Goal: Task Accomplishment & Management: Use online tool/utility

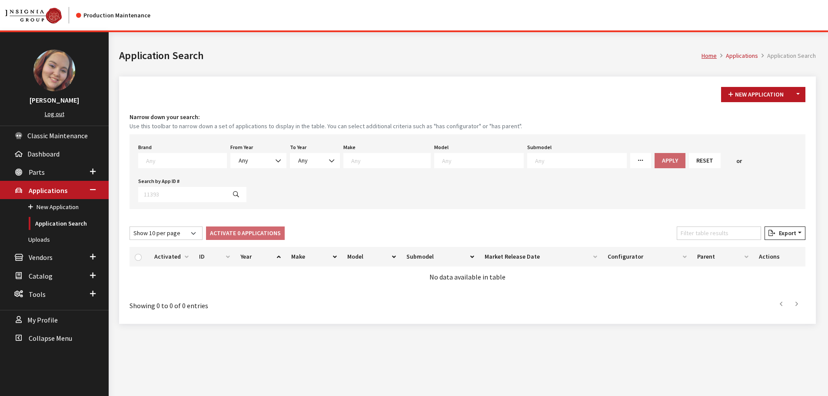
click at [330, 69] on div "Home Applications Application Search Application Search" at bounding box center [467, 54] width 707 height 44
click at [329, 131] on div "Narrow down your search: Use this toolbar to narrow down a set of applications …" at bounding box center [468, 161] width 676 height 96
drag, startPoint x: 36, startPoint y: 171, endPoint x: 39, endPoint y: 179, distance: 8.6
click at [36, 171] on span "Parts" at bounding box center [37, 172] width 16 height 9
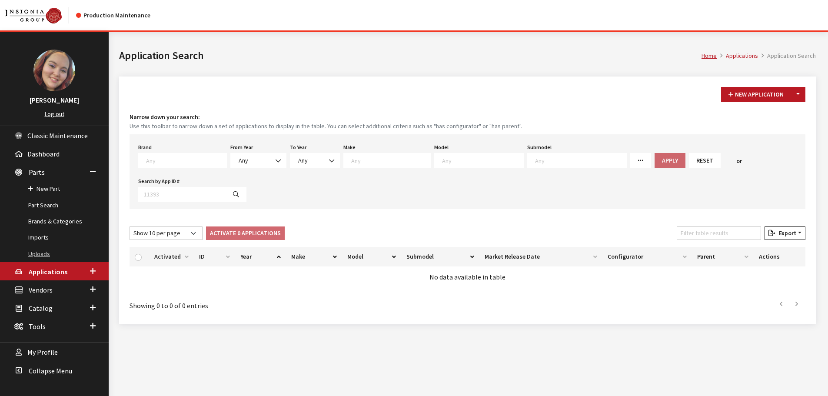
click at [38, 252] on link "Uploads" at bounding box center [54, 254] width 109 height 16
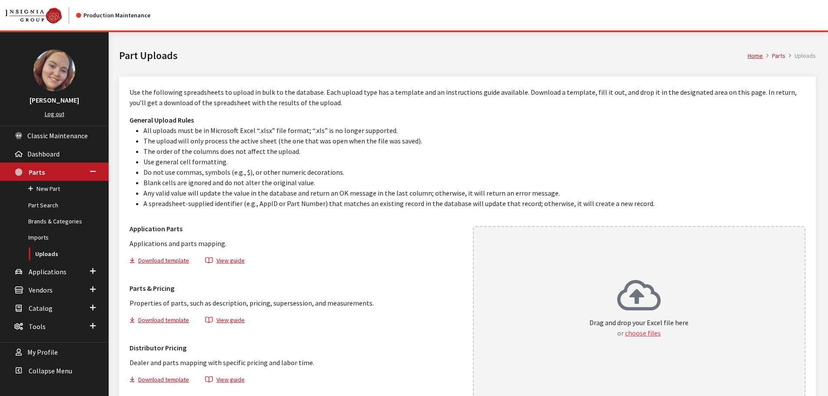
click at [639, 332] on button "choose files" at bounding box center [643, 333] width 36 height 10
click at [641, 305] on icon at bounding box center [638, 296] width 43 height 35
drag, startPoint x: 37, startPoint y: 206, endPoint x: 82, endPoint y: 206, distance: 45.2
click at [37, 206] on link "Part Search" at bounding box center [54, 205] width 109 height 16
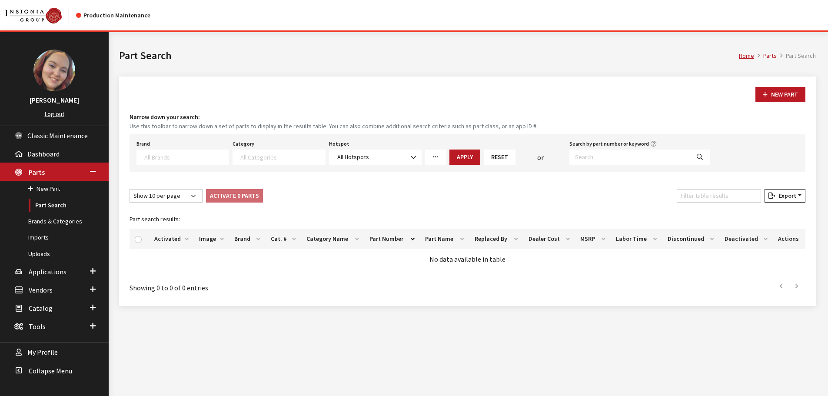
select select
click at [631, 154] on input "Search by part number or keyword" at bounding box center [629, 156] width 120 height 15
paste input "BP0152"
type input "BP0152"
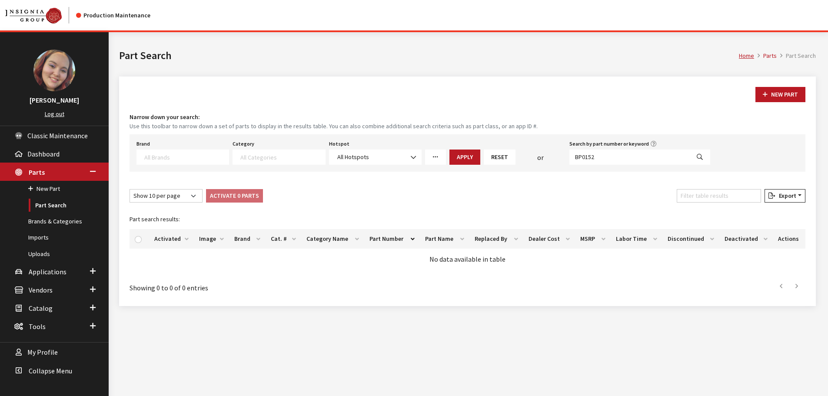
select select
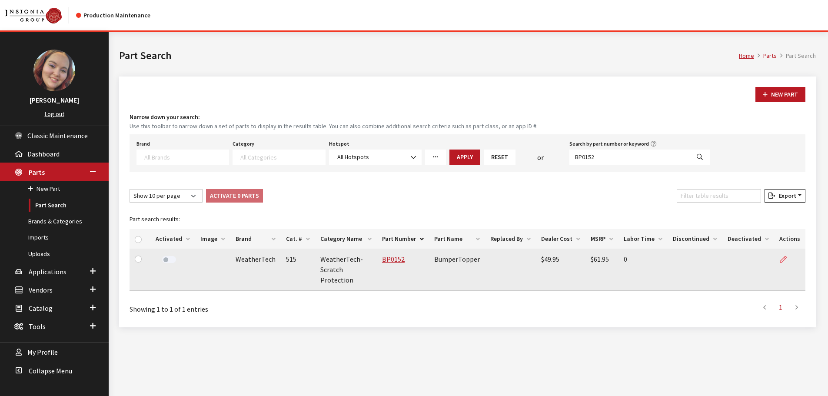
click at [780, 262] on link at bounding box center [786, 260] width 15 height 22
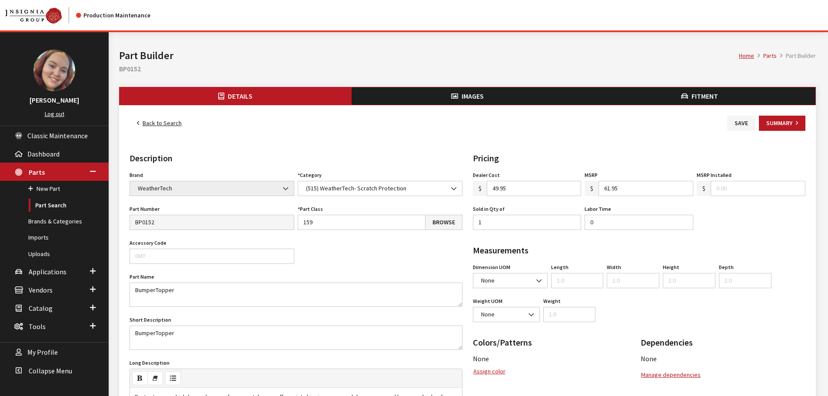
click at [727, 96] on button "Fitment" at bounding box center [699, 95] width 232 height 17
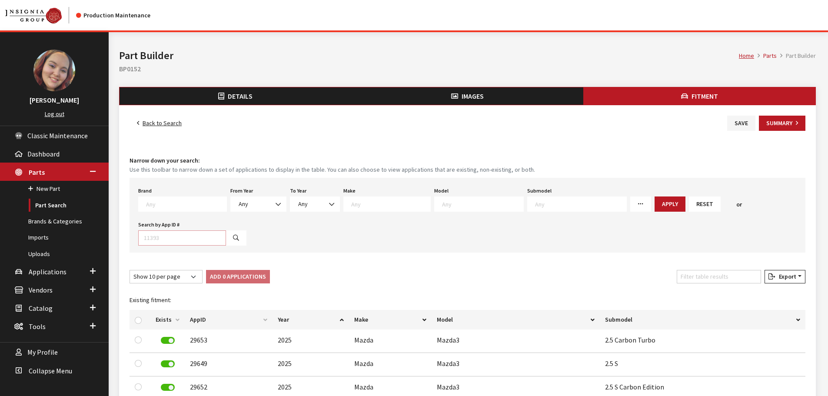
click at [176, 236] on input "Search by App ID #" at bounding box center [182, 237] width 88 height 15
type input "23611"
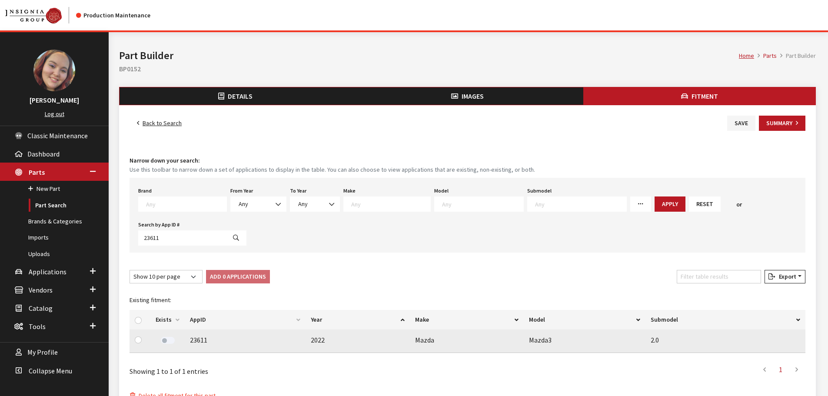
click at [167, 339] on label at bounding box center [168, 340] width 14 height 7
click at [734, 124] on button "Save" at bounding box center [741, 123] width 28 height 15
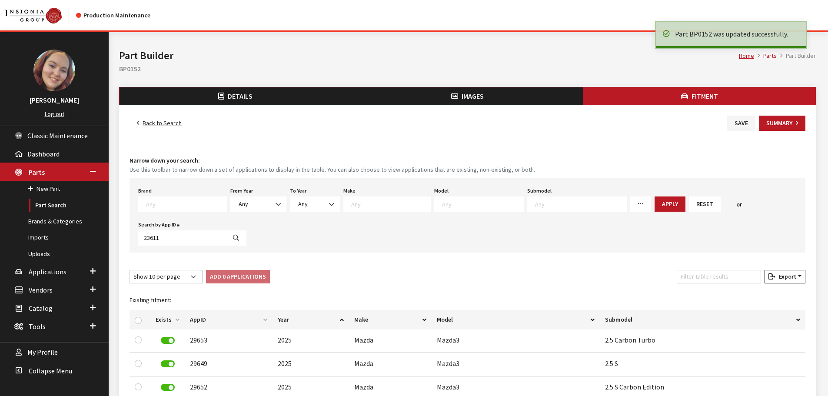
click at [169, 120] on link "Back to Search" at bounding box center [160, 123] width 60 height 15
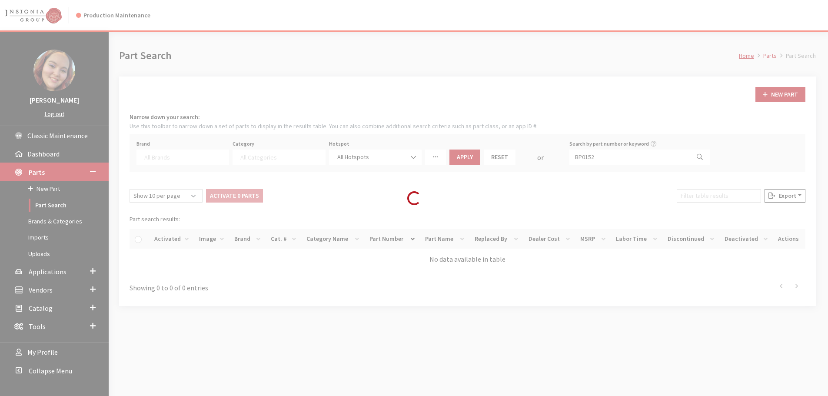
select select
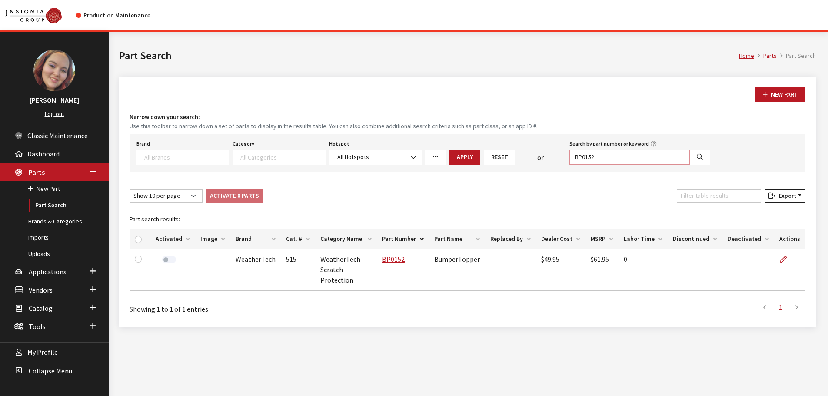
click at [663, 158] on input "BP0152" at bounding box center [629, 156] width 120 height 15
paste input "LG1780"
type input "LG1780"
select select
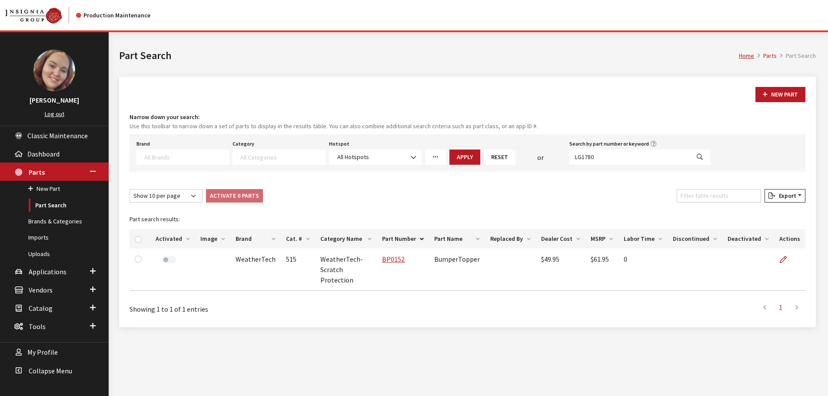
select select
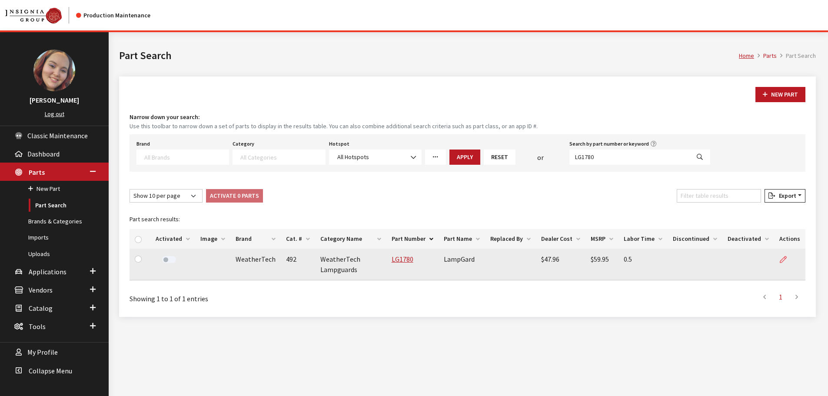
click at [784, 259] on icon at bounding box center [783, 259] width 7 height 7
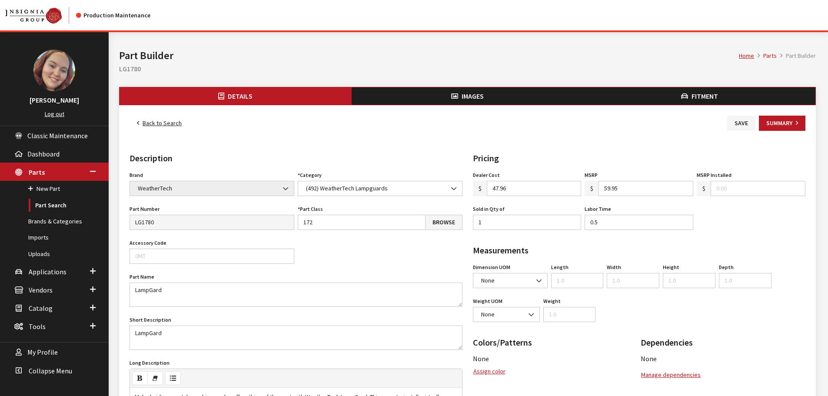
click at [701, 100] on span "Fitment" at bounding box center [704, 96] width 27 height 9
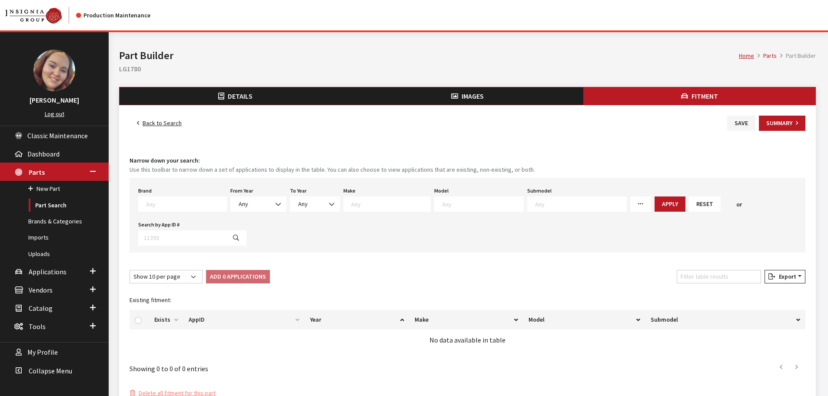
click at [176, 200] on textarea "Search" at bounding box center [186, 204] width 80 height 8
type textarea "mo"
select select "3"
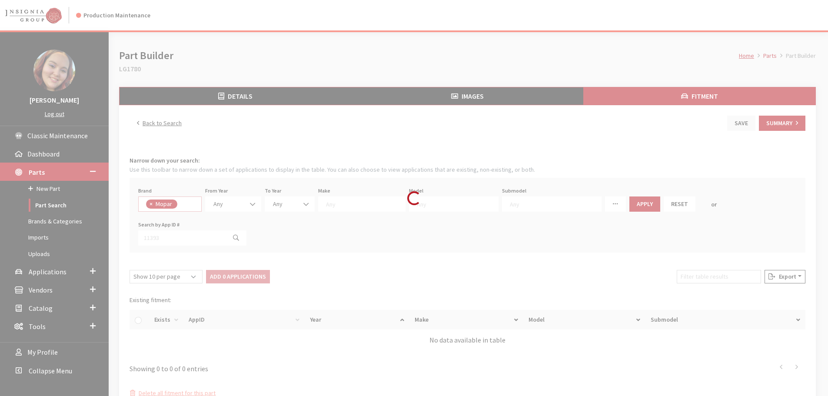
scroll to position [182, 0]
select select
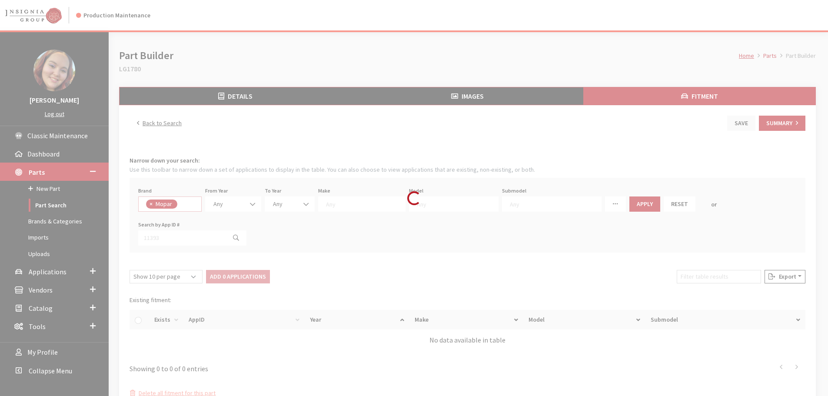
select select
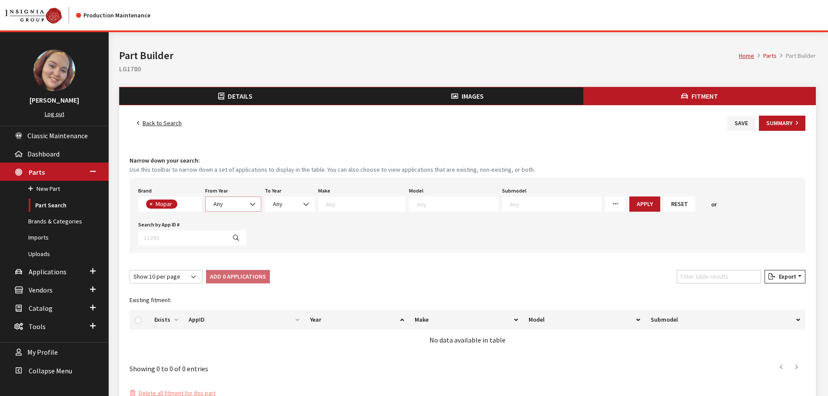
click at [225, 208] on span "Any" at bounding box center [233, 203] width 45 height 9
select select "2024"
select select
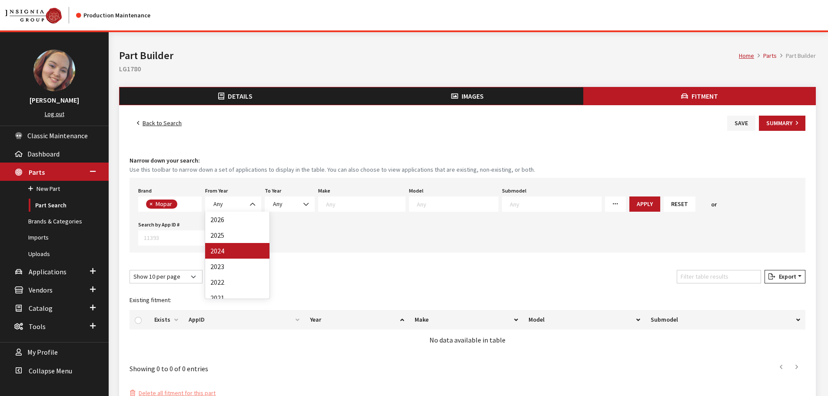
select select
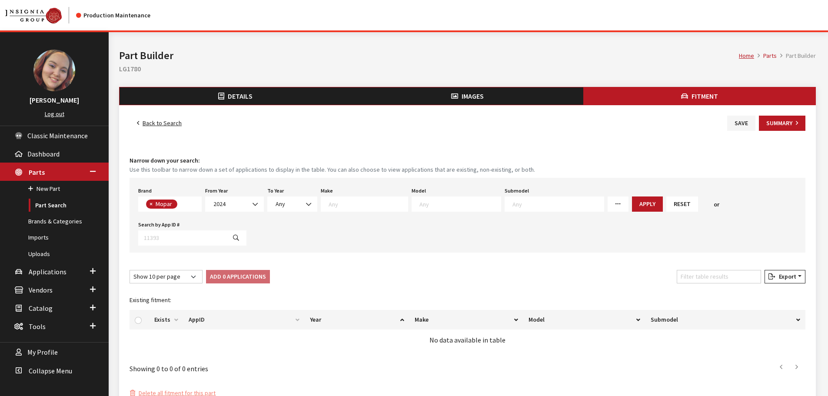
click at [444, 205] on textarea "Search" at bounding box center [459, 204] width 81 height 8
click at [383, 203] on textarea "Search" at bounding box center [368, 204] width 79 height 8
click at [427, 202] on textarea "Search" at bounding box center [459, 204] width 81 height 8
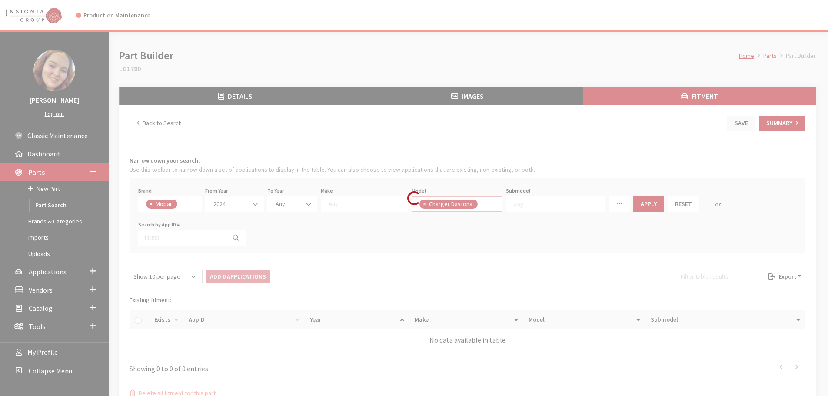
select select "1410"
select select
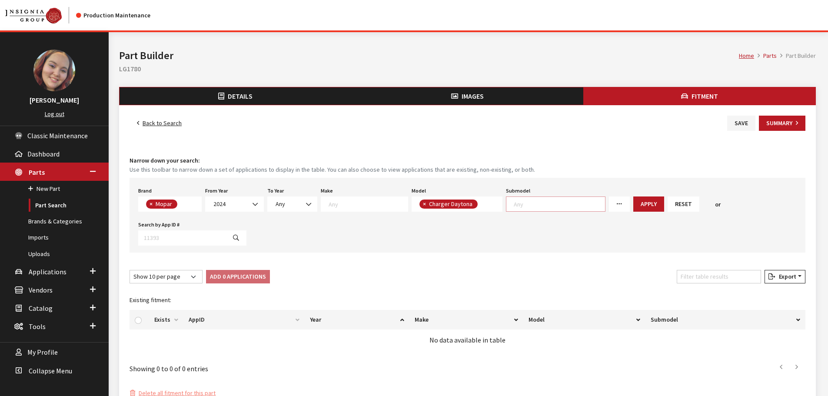
click at [521, 209] on span at bounding box center [556, 203] width 100 height 15
click at [633, 199] on button "Apply" at bounding box center [648, 203] width 31 height 15
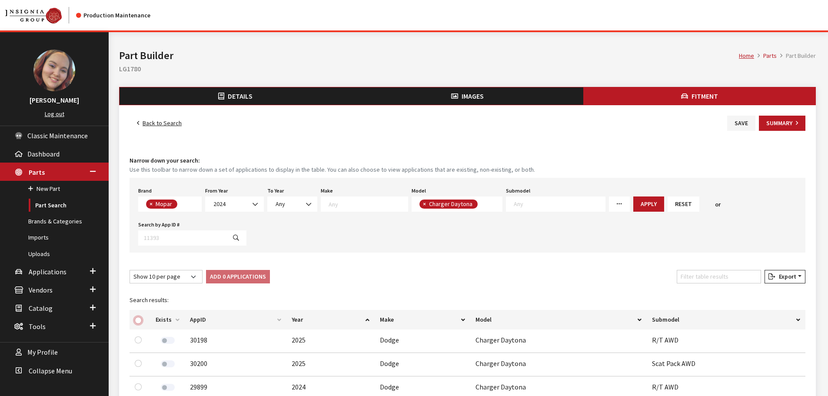
drag, startPoint x: 136, startPoint y: 321, endPoint x: 161, endPoint y: 307, distance: 28.4
click at [137, 320] on input "checkbox" at bounding box center [138, 320] width 7 height 7
checkbox input "true"
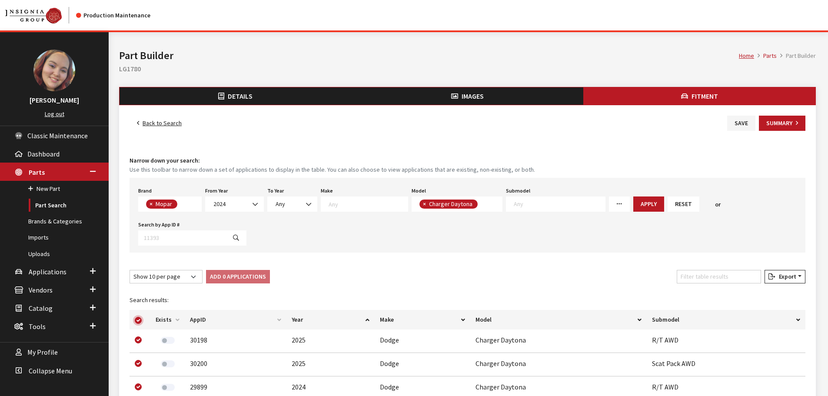
checkbox input "true"
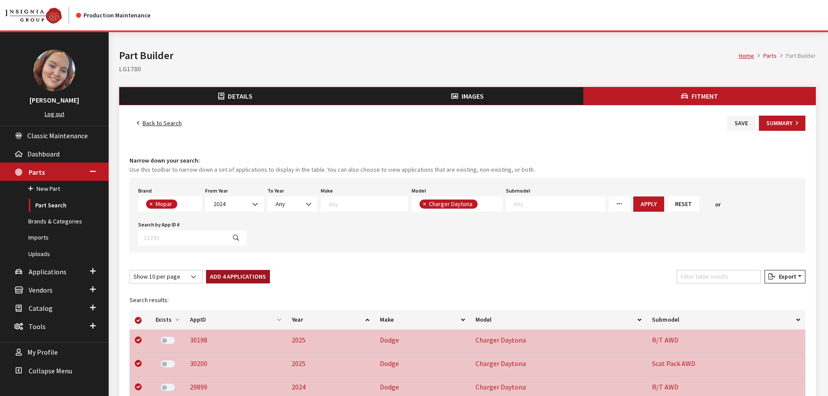
click at [225, 276] on button "Add 4 Applications" at bounding box center [238, 276] width 64 height 13
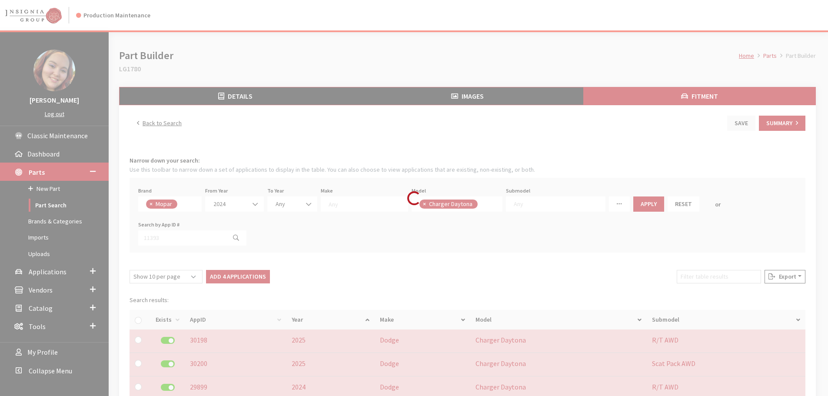
checkbox input "false"
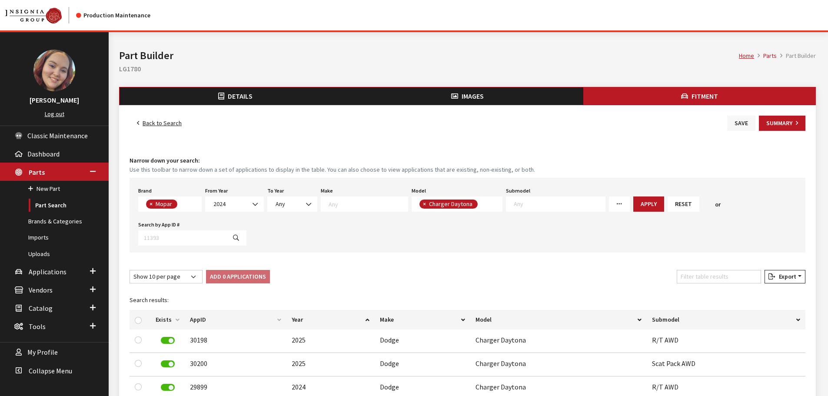
click at [738, 120] on button "Save" at bounding box center [741, 123] width 28 height 15
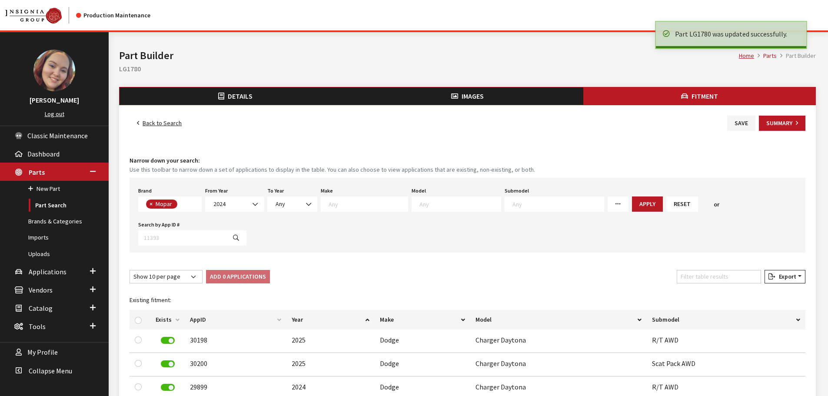
select select
click at [165, 121] on link "Back to Search" at bounding box center [160, 123] width 60 height 15
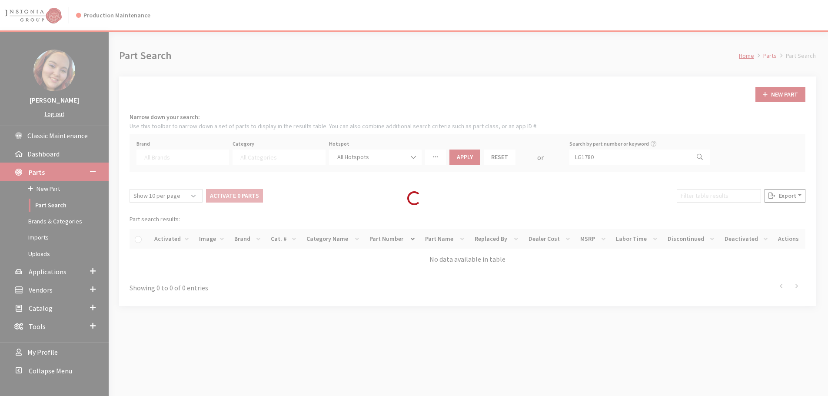
select select
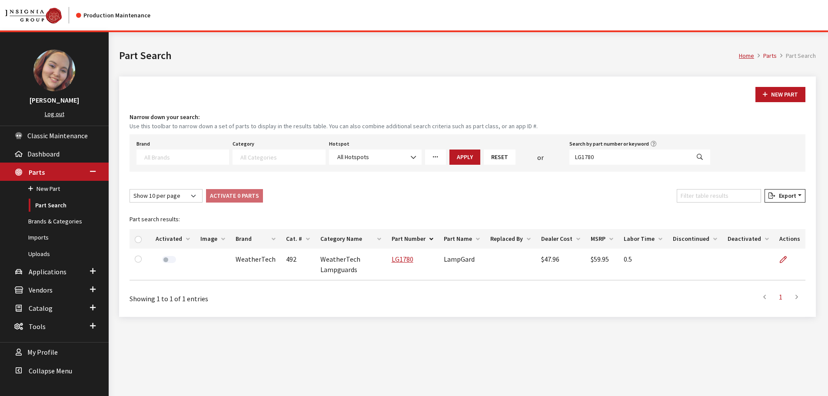
click at [556, 194] on div "Show 10 per page Show 25 per page Show 50 per page Show 100 per page Show 1000 …" at bounding box center [467, 197] width 679 height 17
click at [174, 158] on textarea "Search" at bounding box center [186, 157] width 84 height 8
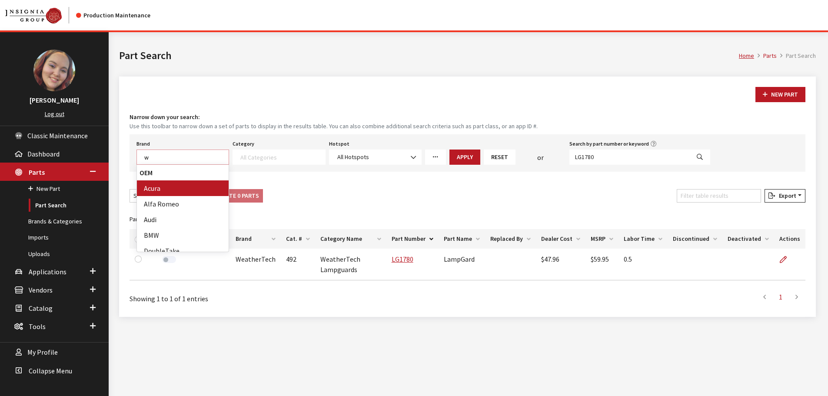
scroll to position [0, 0]
type textarea "wea"
select select "94"
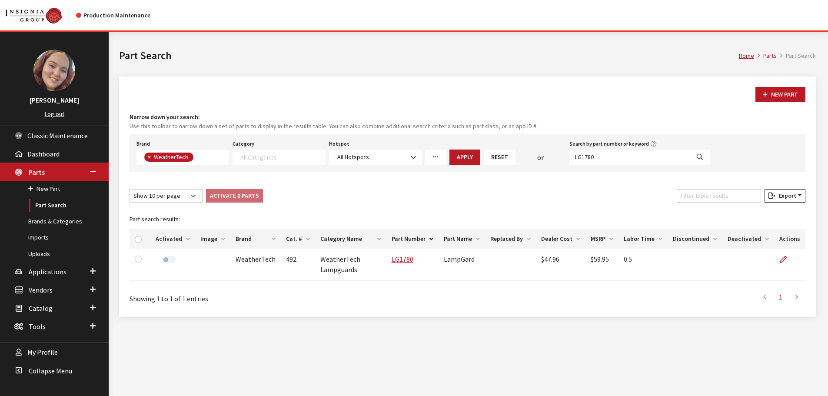
click at [428, 159] on link "More Filters" at bounding box center [435, 156] width 21 height 15
click at [442, 250] on span "All Users" at bounding box center [448, 252] width 23 height 8
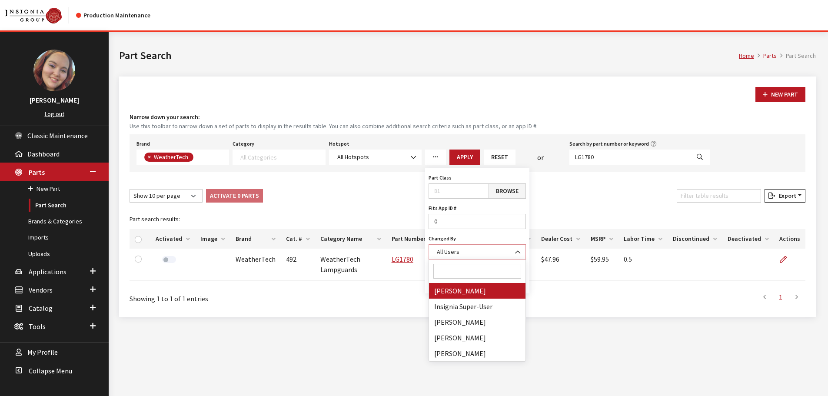
select select "cdorton"
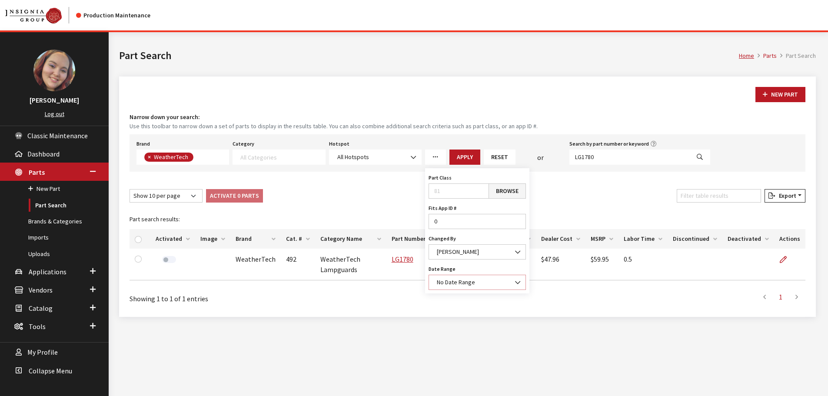
click at [448, 286] on span "No Date Range" at bounding box center [456, 282] width 38 height 8
select select "1"
click at [472, 160] on button "Apply" at bounding box center [464, 156] width 31 height 15
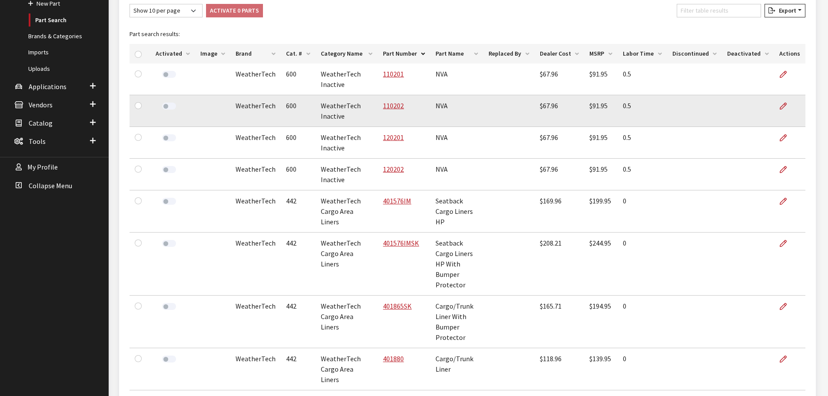
scroll to position [66, 0]
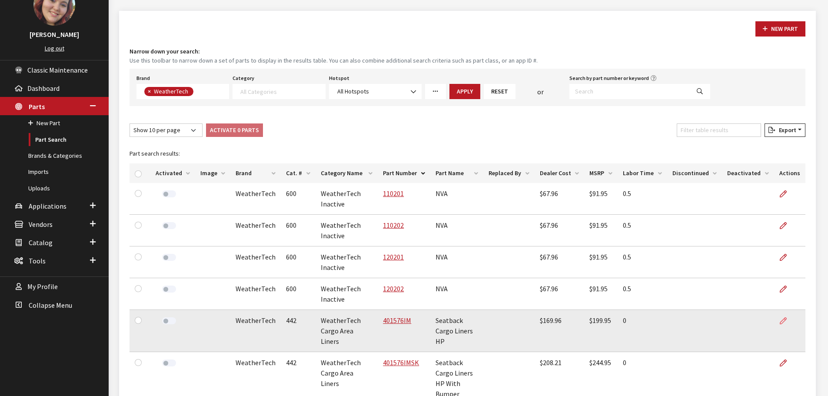
click at [783, 319] on icon at bounding box center [783, 321] width 7 height 7
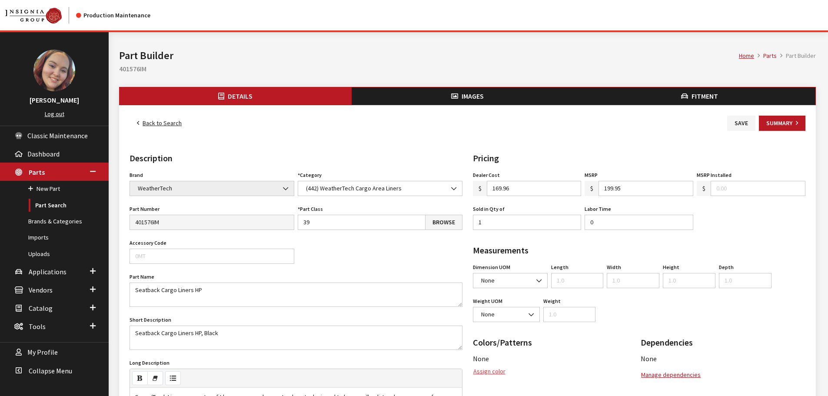
click at [491, 370] on button "Assign color" at bounding box center [489, 371] width 33 height 15
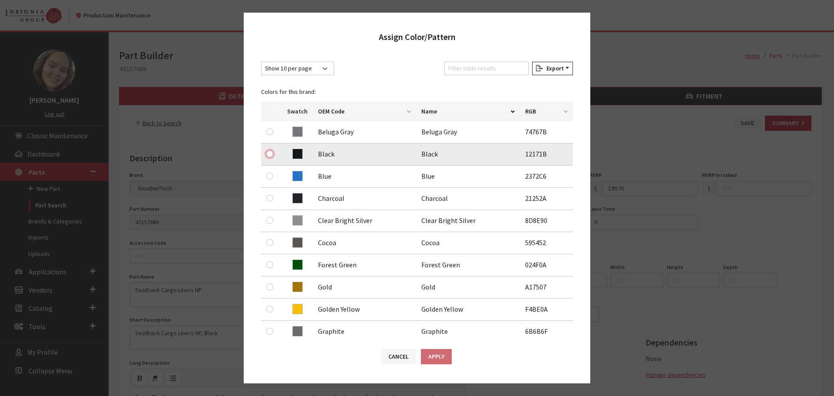
click at [270, 154] on input "radio" at bounding box center [269, 153] width 7 height 7
radio input "true"
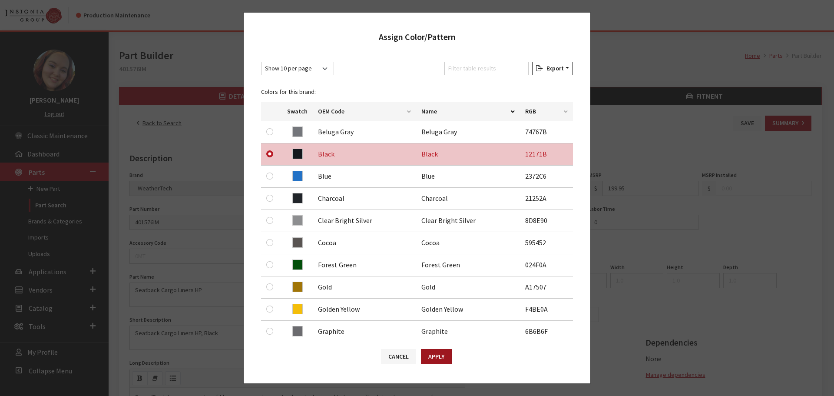
click at [445, 354] on button "Apply" at bounding box center [436, 356] width 31 height 15
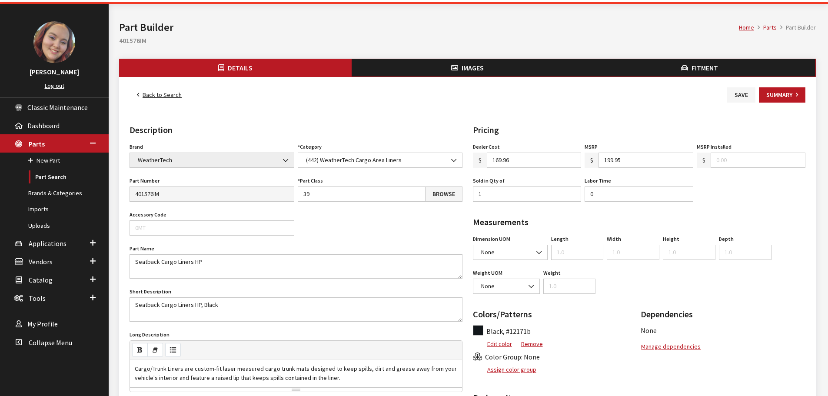
scroll to position [43, 0]
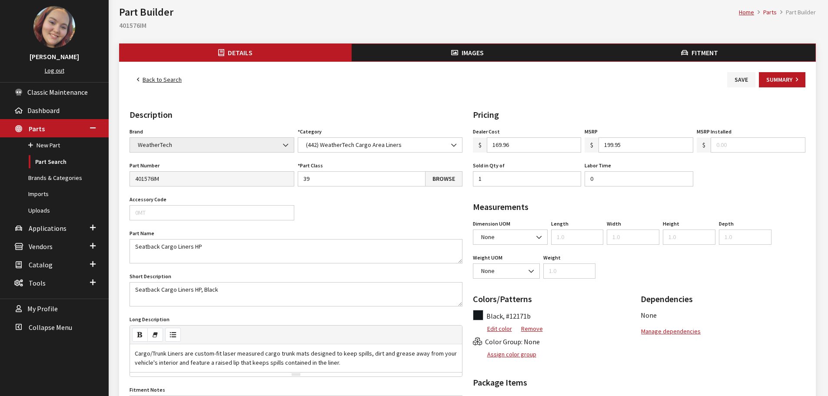
click at [516, 357] on button "Assign color group" at bounding box center [505, 354] width 64 height 15
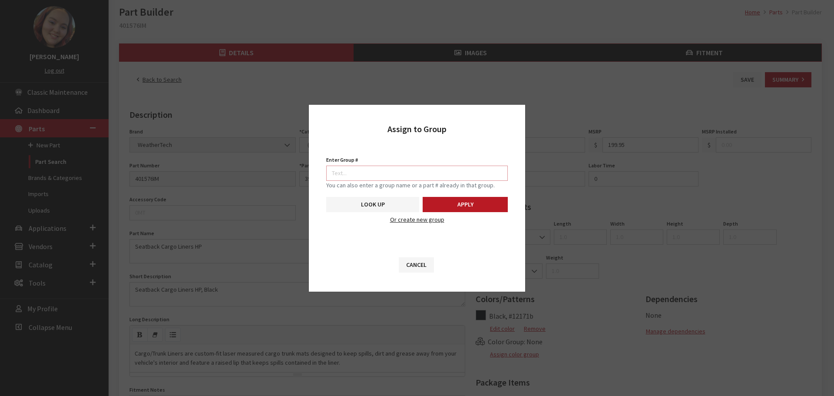
click at [445, 171] on input "Enter Group #" at bounding box center [417, 173] width 182 height 15
type input "7647"
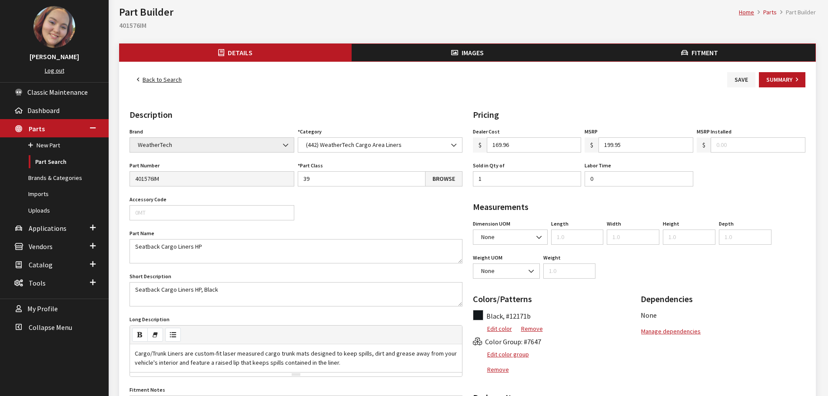
drag, startPoint x: 465, startPoint y: 49, endPoint x: 460, endPoint y: 49, distance: 4.8
click at [465, 49] on span "Images" at bounding box center [473, 52] width 22 height 9
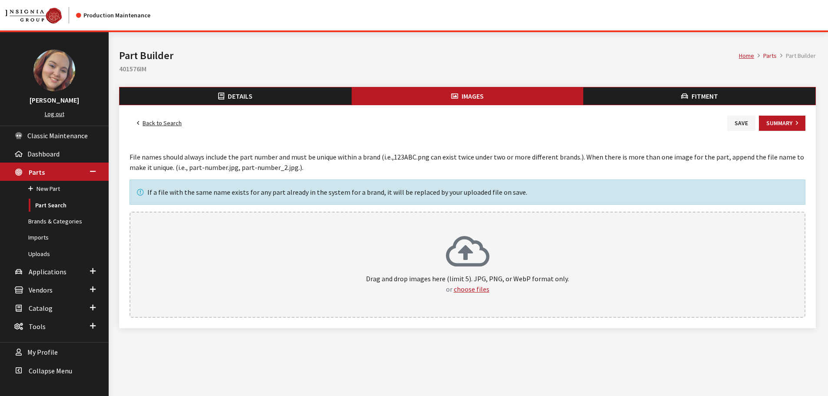
click at [450, 277] on p "Drag and drop images here (limit 5). JPG, PNG, or WebP format only. or choose f…" at bounding box center [467, 283] width 657 height 21
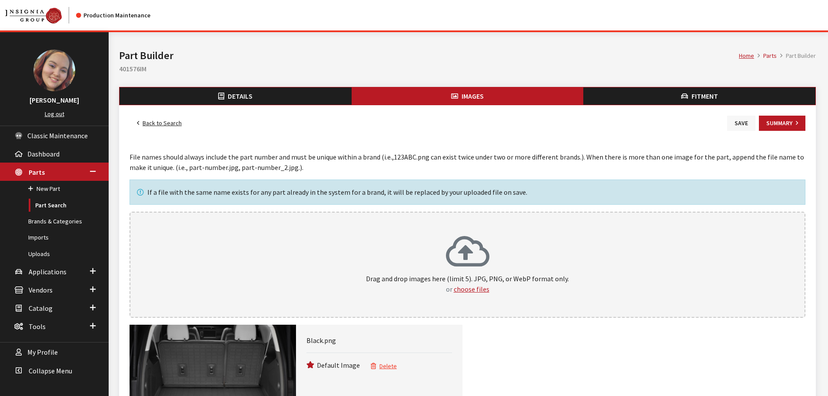
click at [731, 123] on button "Save" at bounding box center [741, 123] width 28 height 15
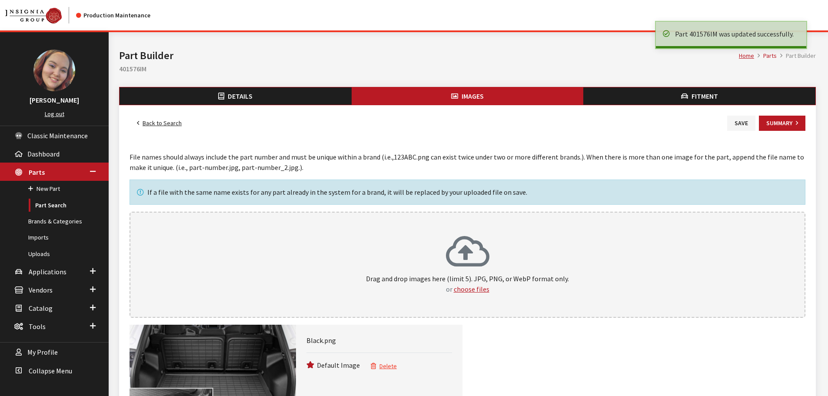
click at [172, 126] on link "Back to Search" at bounding box center [160, 123] width 60 height 15
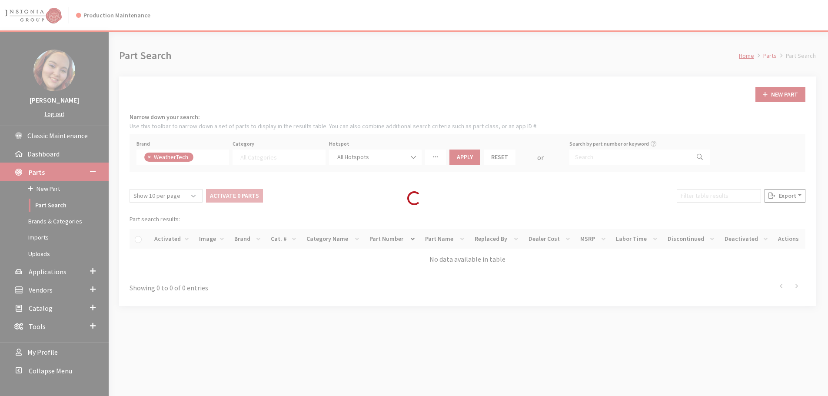
select select
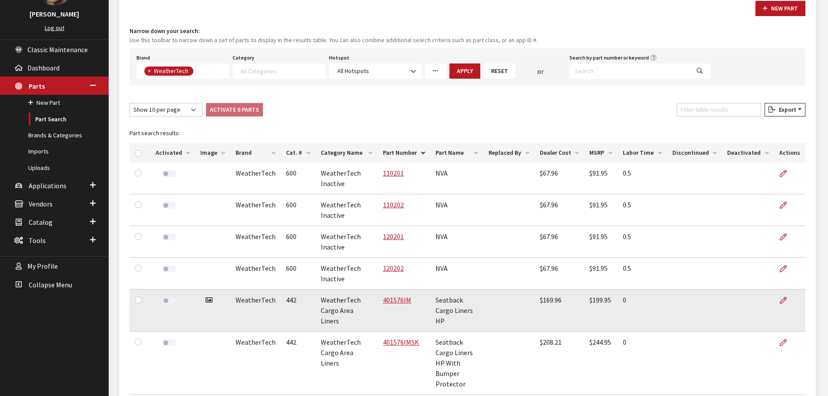
scroll to position [87, 0]
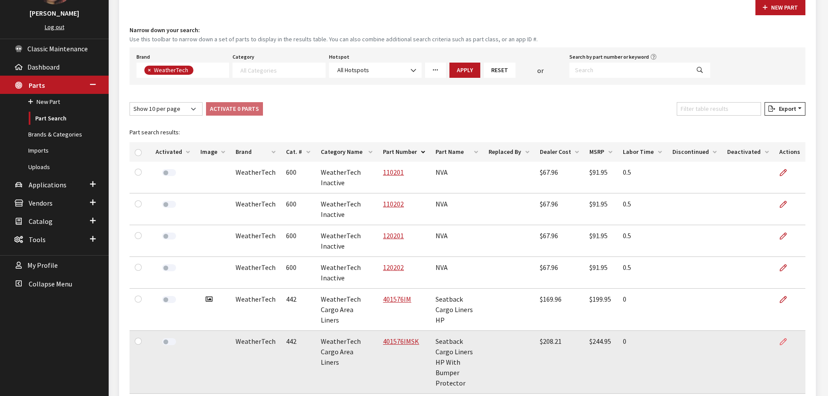
click at [781, 342] on icon at bounding box center [783, 342] width 7 height 7
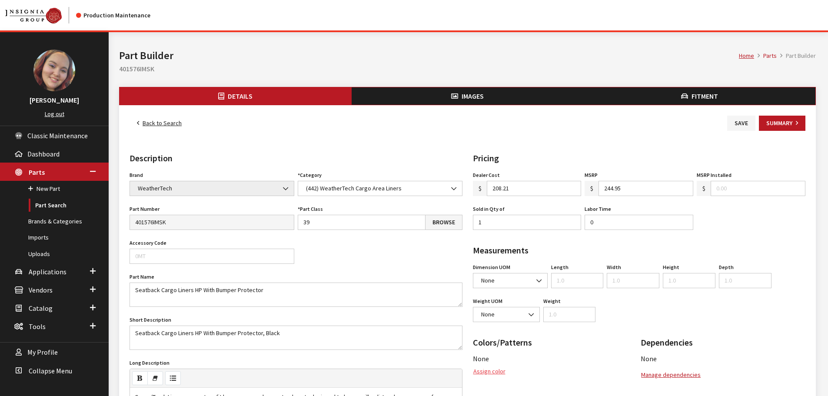
click at [492, 372] on button "Assign color" at bounding box center [489, 371] width 33 height 15
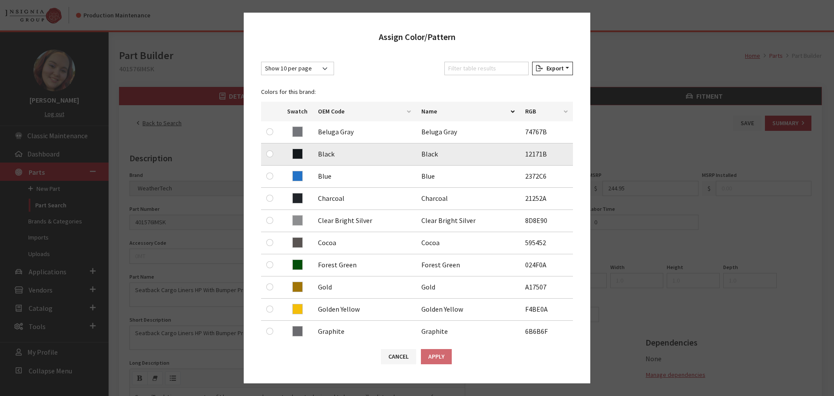
click at [266, 156] on div at bounding box center [271, 154] width 10 height 10
click at [269, 155] on input "radio" at bounding box center [269, 153] width 7 height 7
radio input "true"
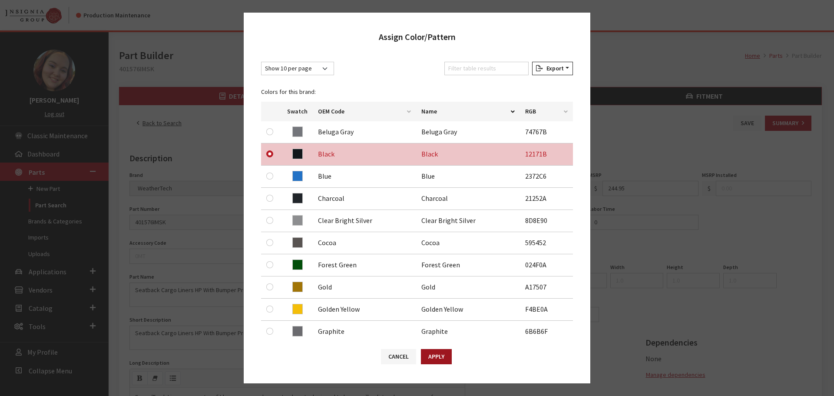
click at [434, 355] on button "Apply" at bounding box center [436, 356] width 31 height 15
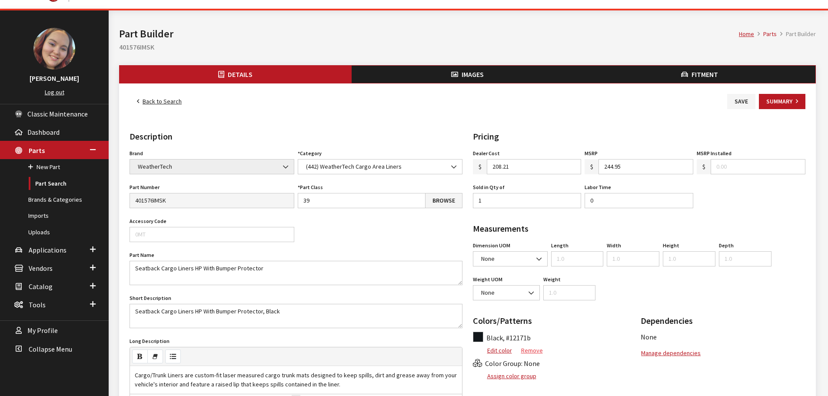
scroll to position [43, 0]
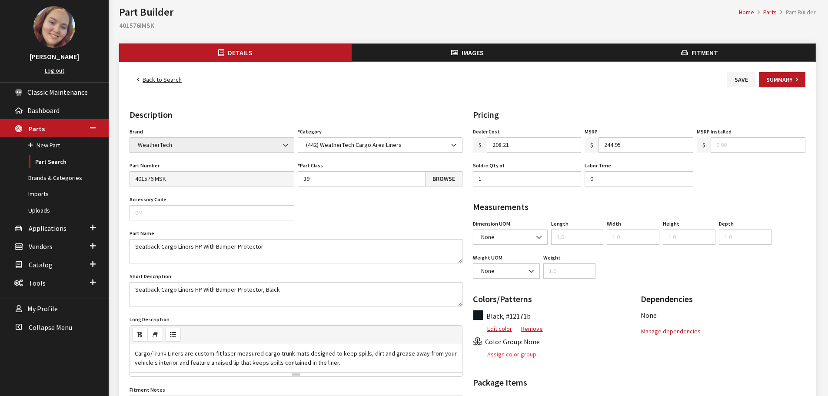
click at [520, 354] on button "Assign color group" at bounding box center [505, 354] width 64 height 15
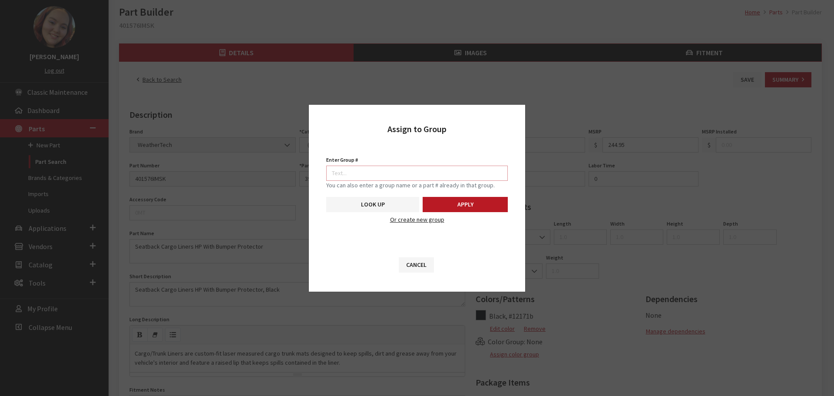
click at [436, 173] on input "Enter Group #" at bounding box center [417, 173] width 182 height 15
type input "7648"
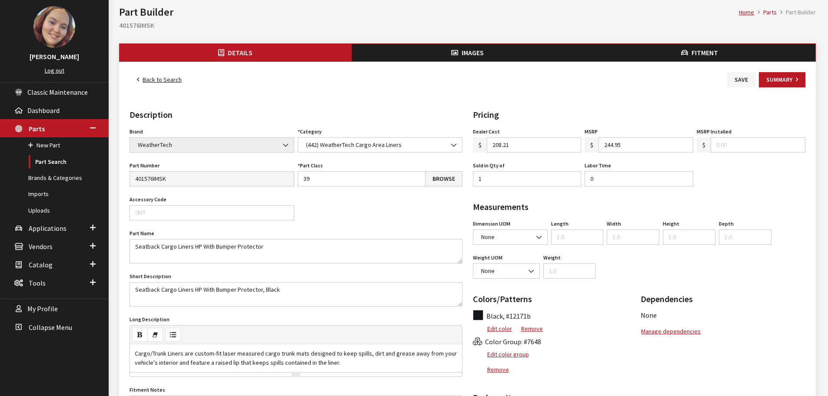
click at [460, 51] on button "Images" at bounding box center [468, 52] width 232 height 17
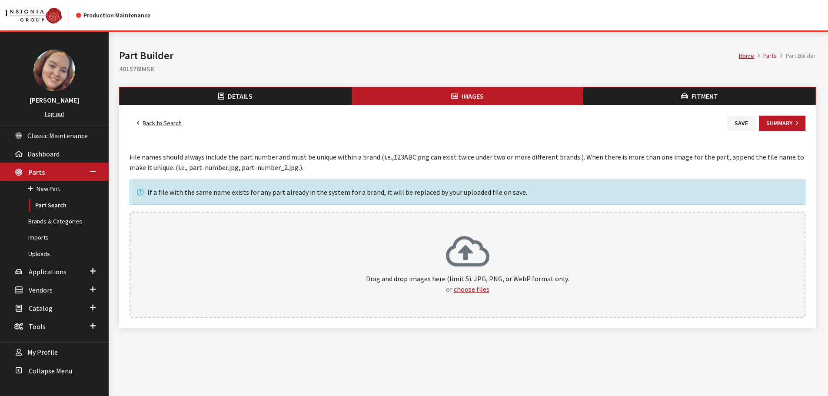
click at [379, 247] on div "Drag and drop images here (limit 5). JPG, PNG, or WebP format only. or choose f…" at bounding box center [467, 264] width 657 height 59
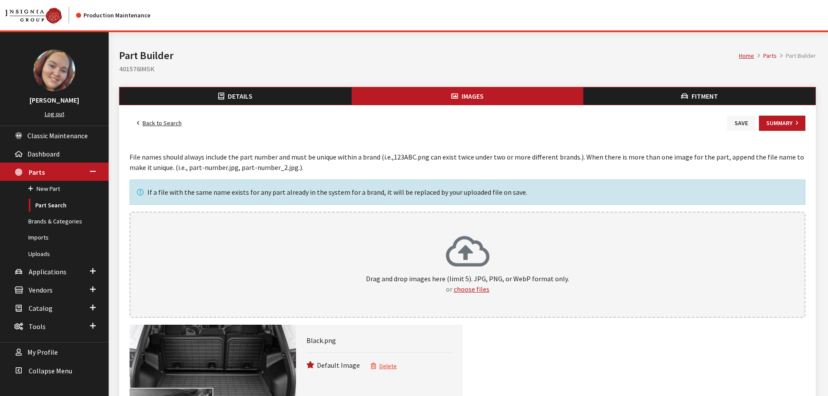
click at [730, 123] on button "Save" at bounding box center [741, 123] width 28 height 15
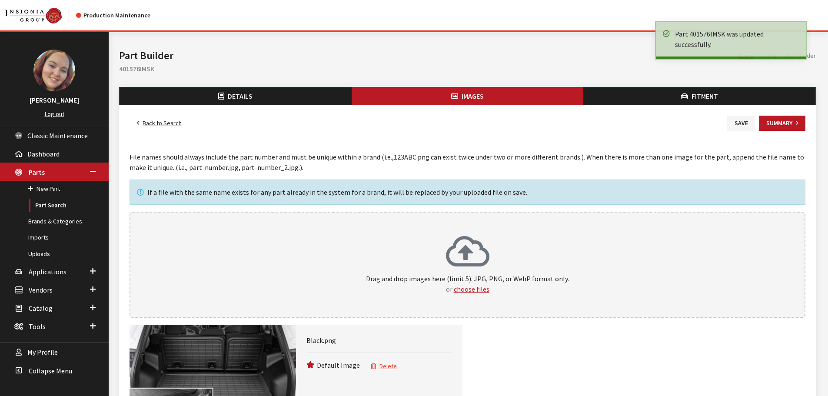
click at [158, 123] on link "Back to Search" at bounding box center [160, 123] width 60 height 15
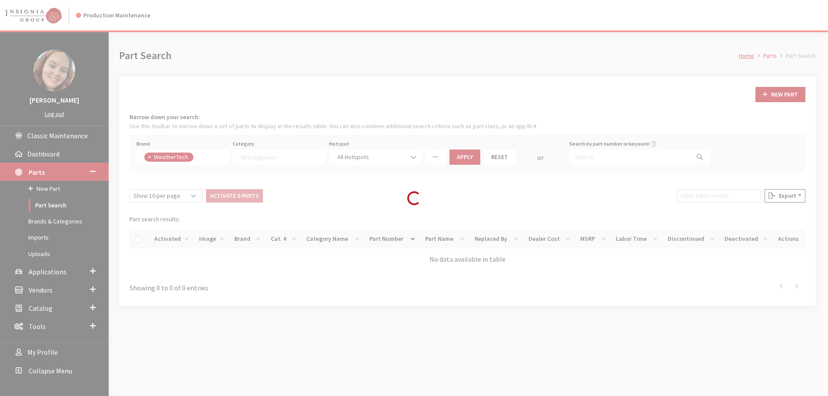
select select
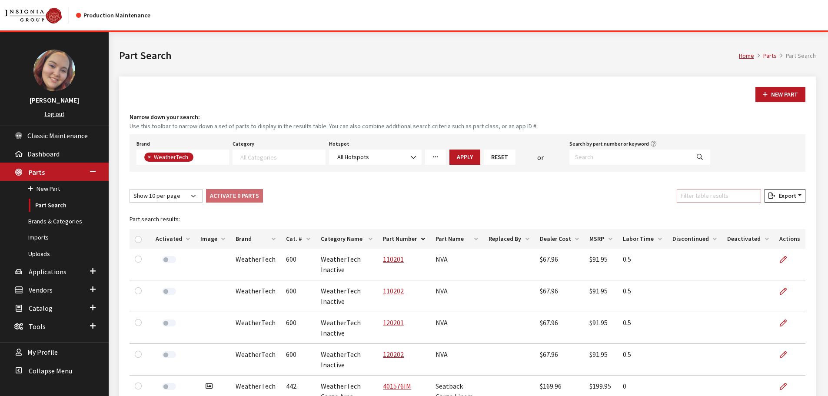
click at [697, 201] on input "Filter table results" at bounding box center [719, 195] width 84 height 13
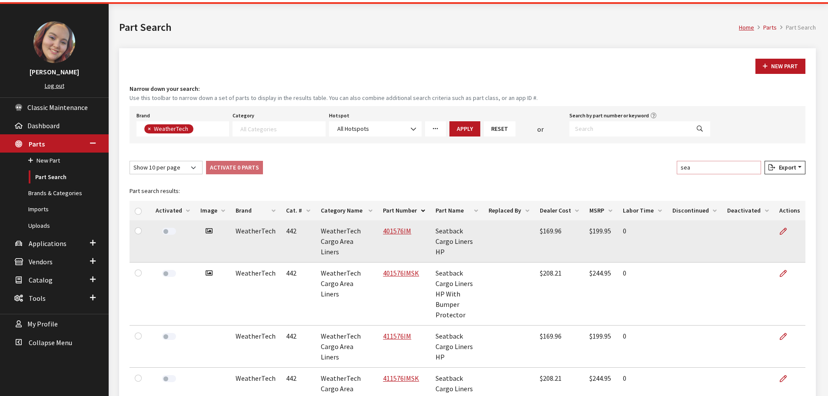
scroll to position [87, 0]
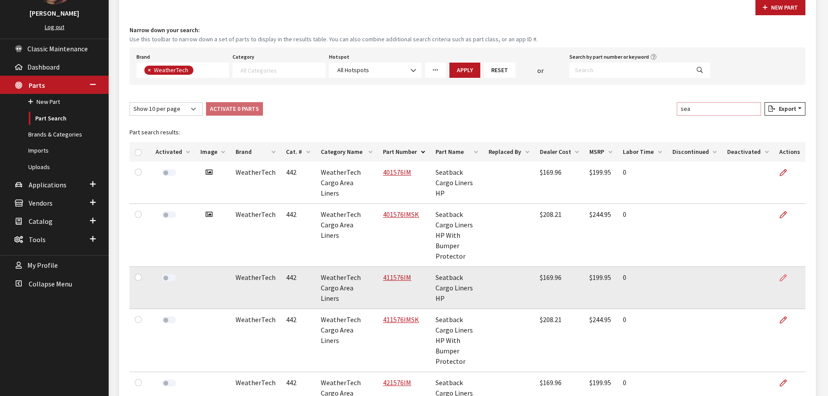
type input "sea"
click at [781, 277] on icon at bounding box center [783, 278] width 7 height 7
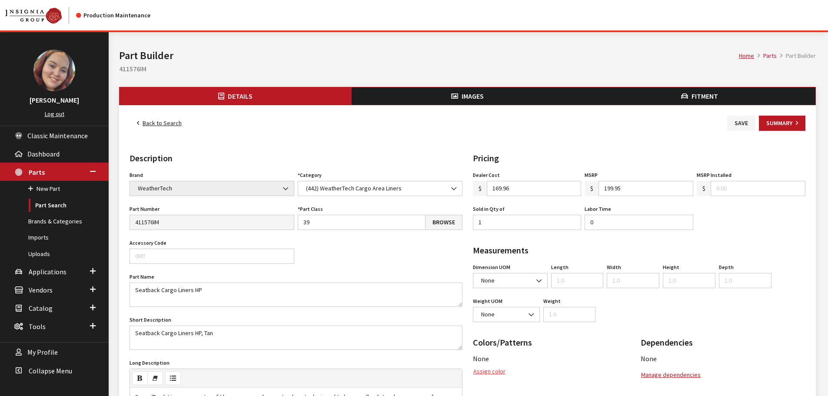
click at [487, 372] on button "Assign color" at bounding box center [489, 371] width 33 height 15
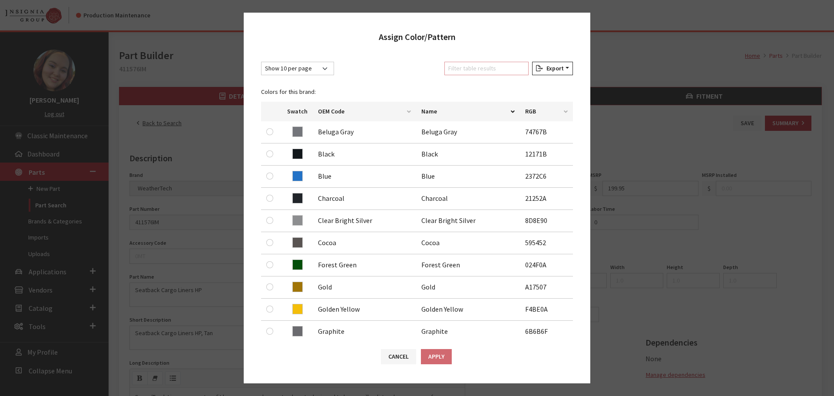
click at [480, 70] on input "Filter table results" at bounding box center [487, 68] width 84 height 13
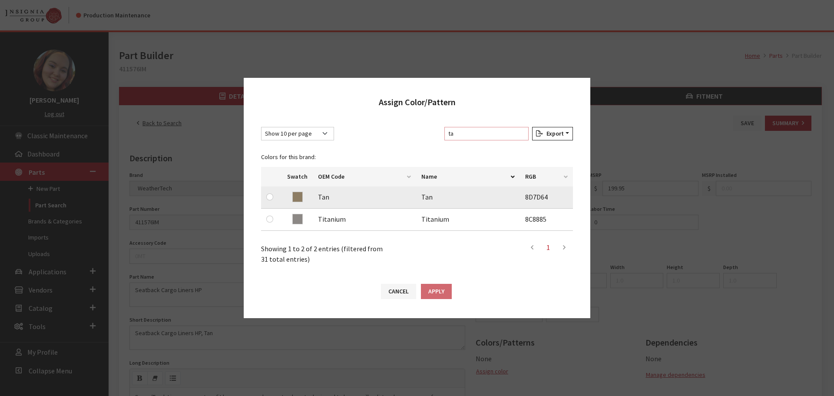
type input "ta"
click at [269, 197] on input "radio" at bounding box center [269, 196] width 7 height 7
radio input "true"
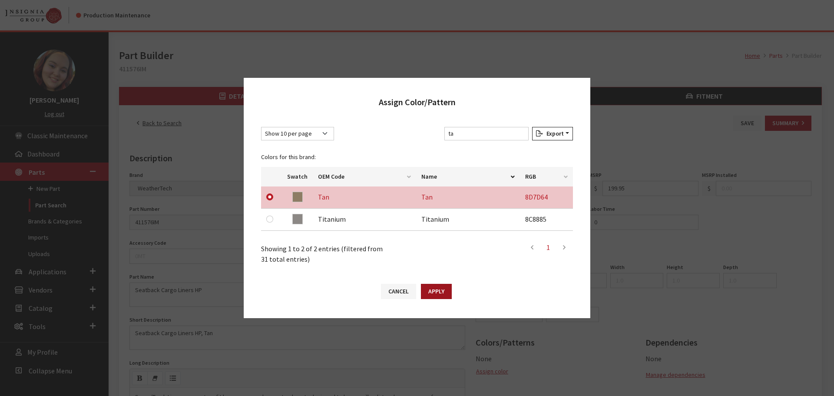
click at [435, 289] on button "Apply" at bounding box center [436, 291] width 31 height 15
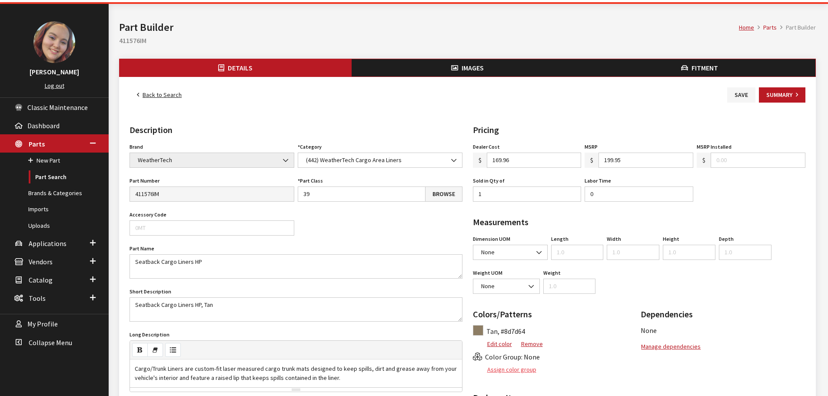
scroll to position [43, 0]
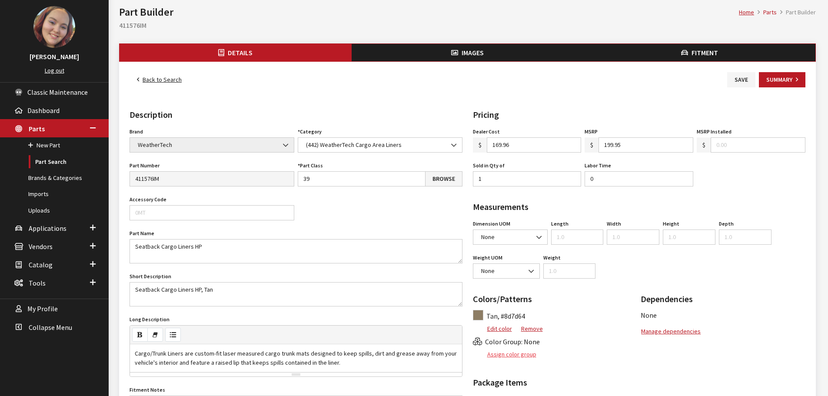
click at [512, 354] on button "Assign color group" at bounding box center [505, 354] width 64 height 15
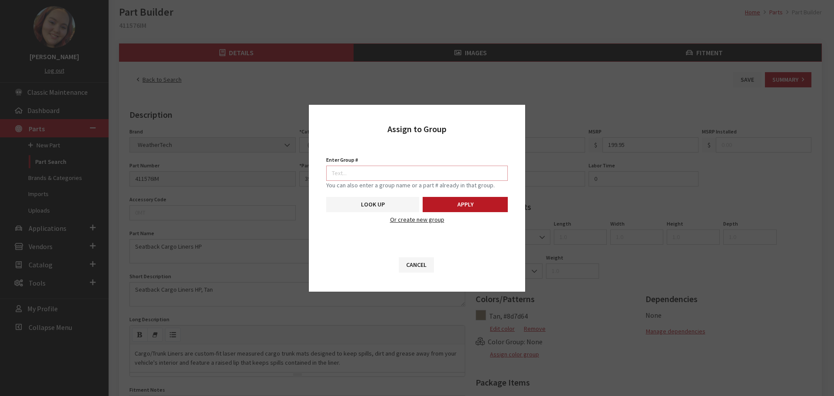
click at [450, 174] on input "Enter Group #" at bounding box center [417, 173] width 182 height 15
type input "7647"
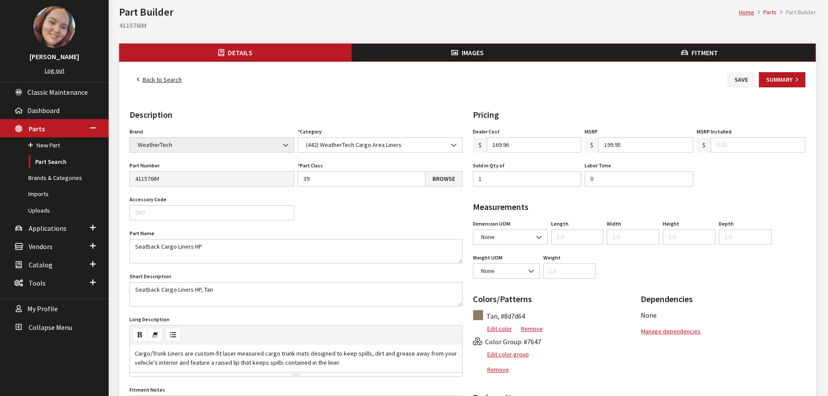
click at [465, 49] on span "Images" at bounding box center [473, 52] width 22 height 9
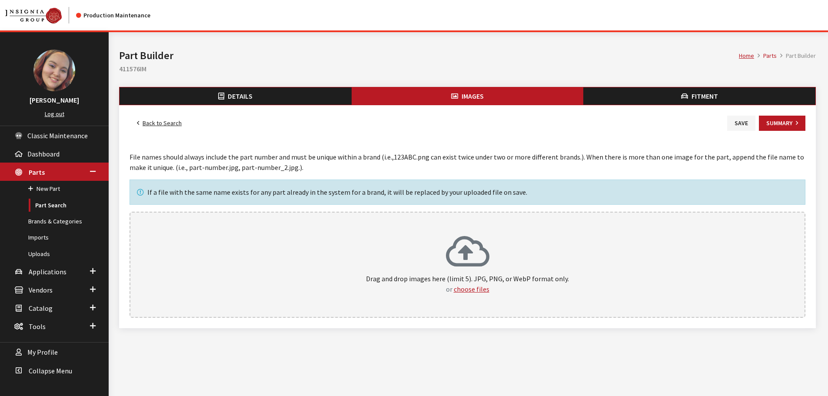
click at [447, 239] on icon at bounding box center [467, 252] width 43 height 35
click at [736, 123] on button "Save" at bounding box center [741, 123] width 28 height 15
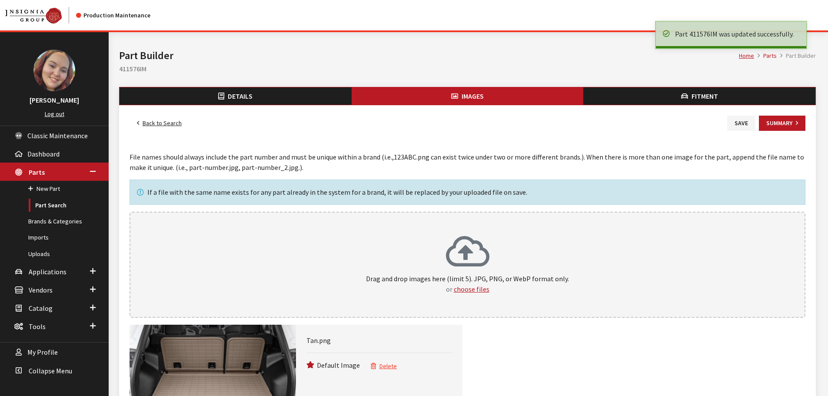
click at [168, 129] on link "Back to Search" at bounding box center [160, 123] width 60 height 15
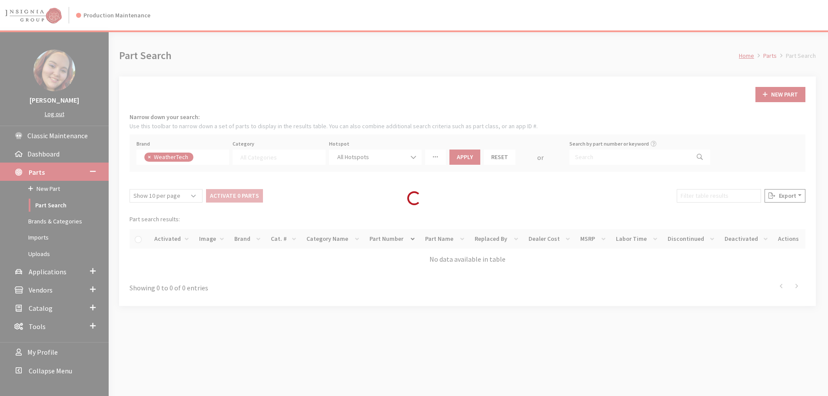
select select
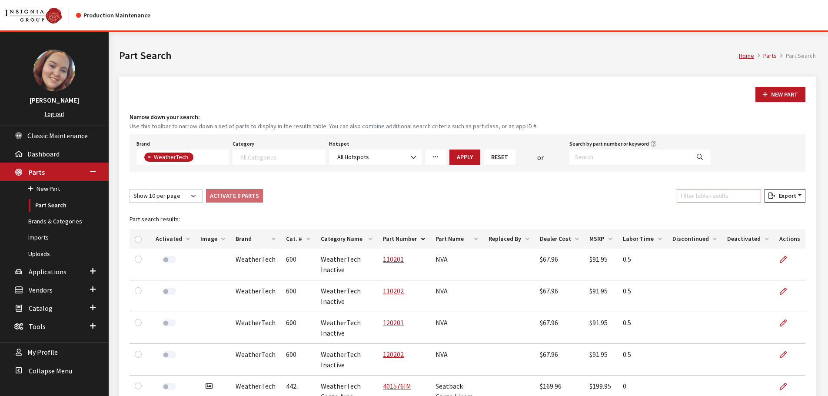
click at [716, 200] on input "Filter table results" at bounding box center [719, 195] width 84 height 13
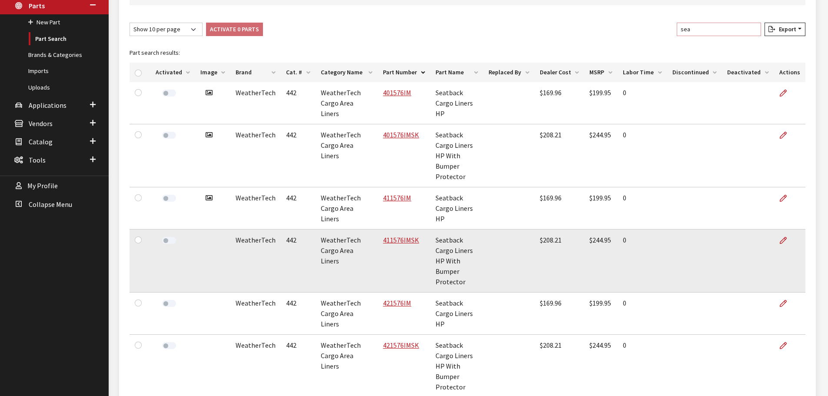
scroll to position [174, 0]
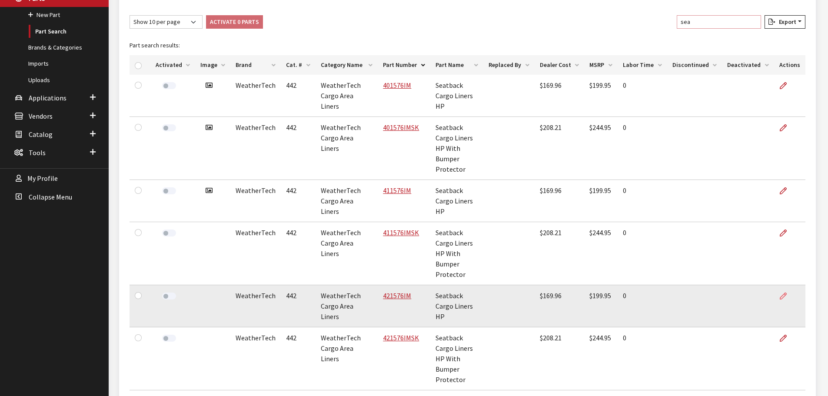
type input "sea"
click at [784, 295] on icon at bounding box center [783, 296] width 7 height 7
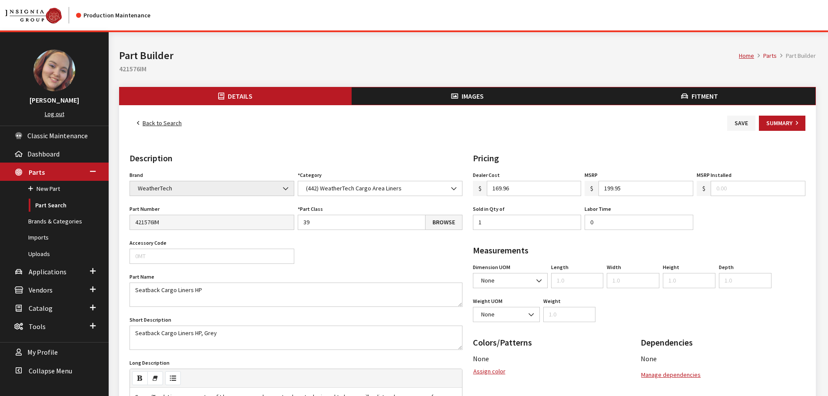
scroll to position [43, 0]
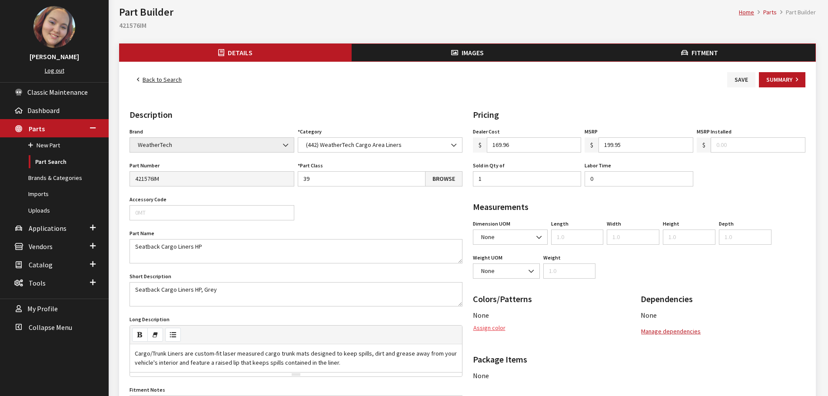
click at [494, 329] on button "Assign color" at bounding box center [489, 327] width 33 height 15
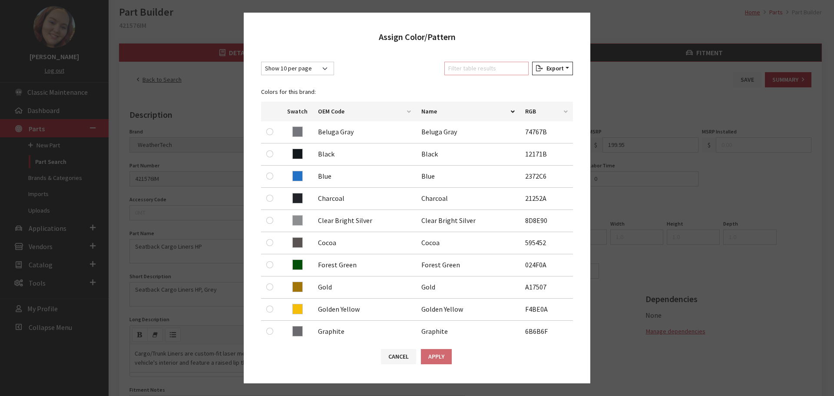
click at [515, 64] on input "Filter table results" at bounding box center [487, 68] width 84 height 13
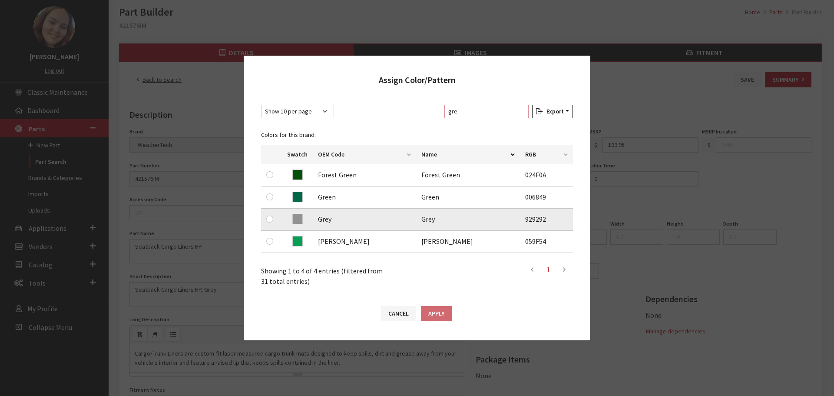
type input "gre"
click at [269, 218] on input "radio" at bounding box center [269, 219] width 7 height 7
radio input "true"
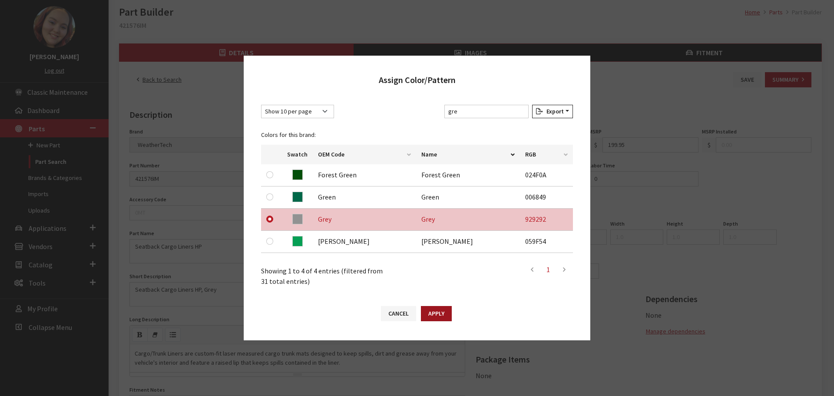
click at [440, 311] on button "Apply" at bounding box center [436, 313] width 31 height 15
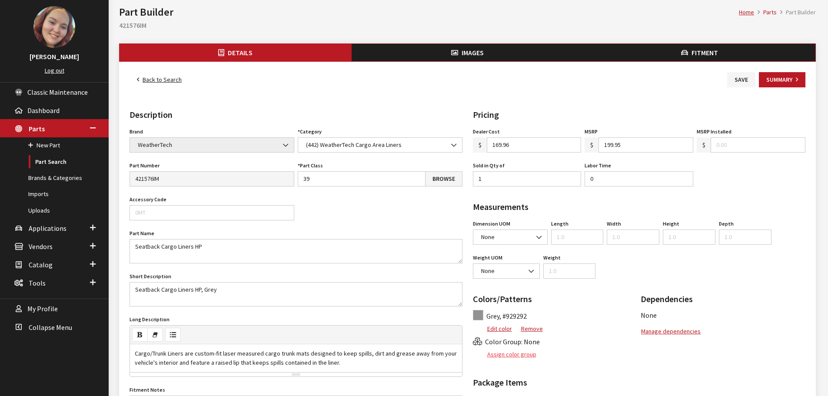
click at [523, 354] on button "Assign color group" at bounding box center [505, 354] width 64 height 15
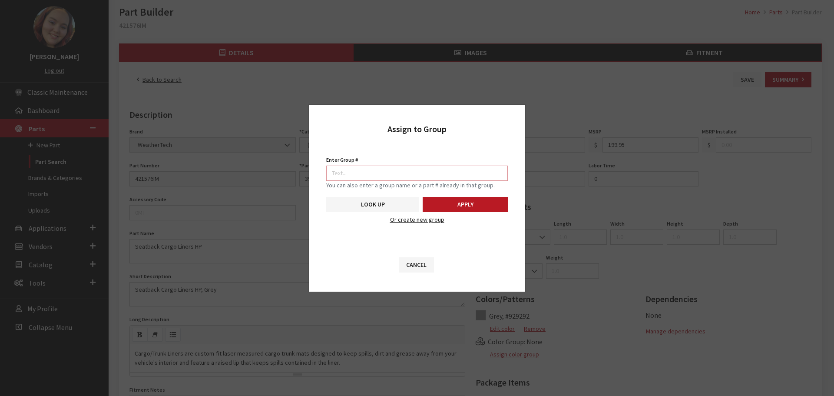
click at [445, 166] on input "Enter Group #" at bounding box center [417, 173] width 182 height 15
type input "7647"
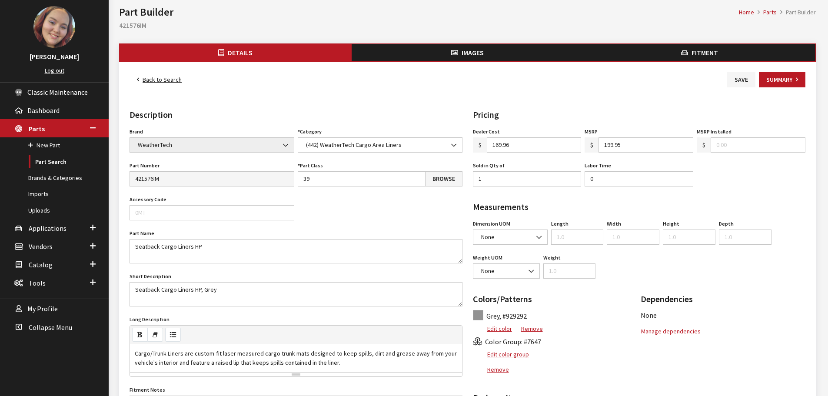
click at [463, 54] on span "Images" at bounding box center [473, 52] width 22 height 9
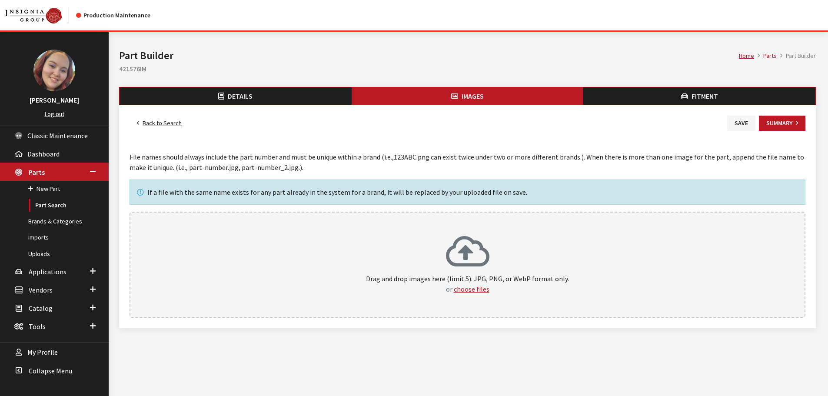
click at [448, 242] on icon at bounding box center [467, 252] width 43 height 35
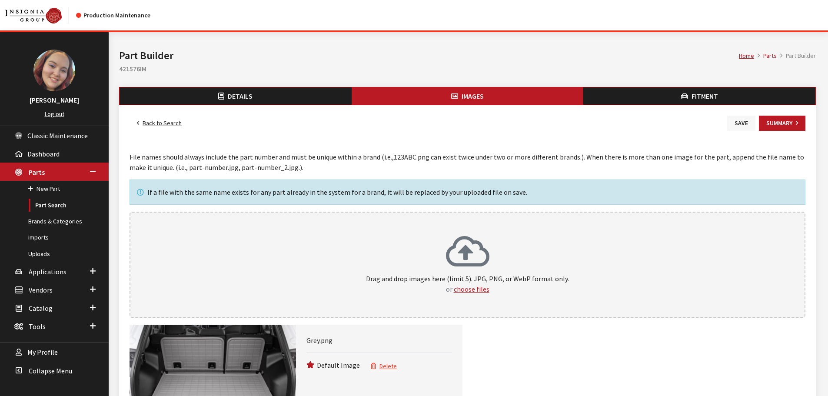
click at [741, 122] on button "Save" at bounding box center [741, 123] width 28 height 15
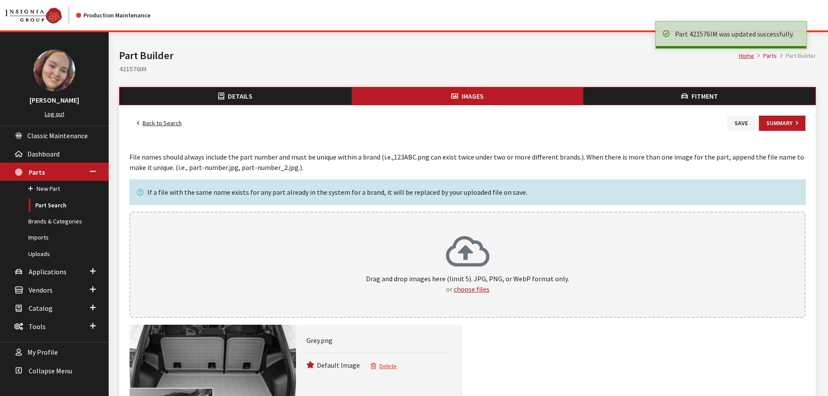
drag, startPoint x: 0, startPoint y: 0, endPoint x: 167, endPoint y: 123, distance: 207.9
click at [167, 123] on link "Back to Search" at bounding box center [160, 123] width 60 height 15
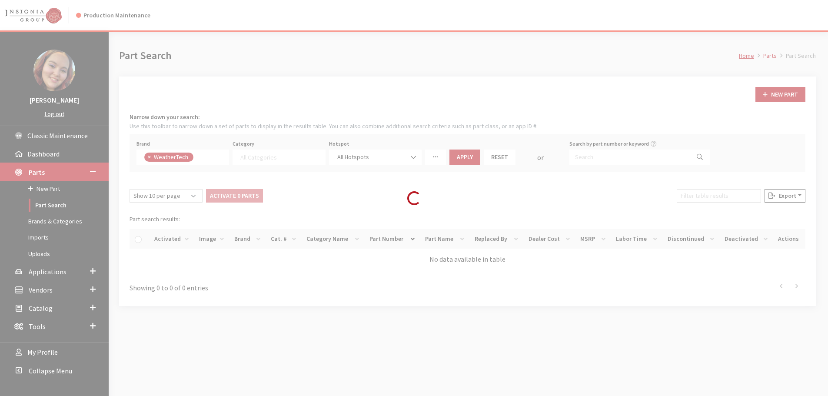
select select
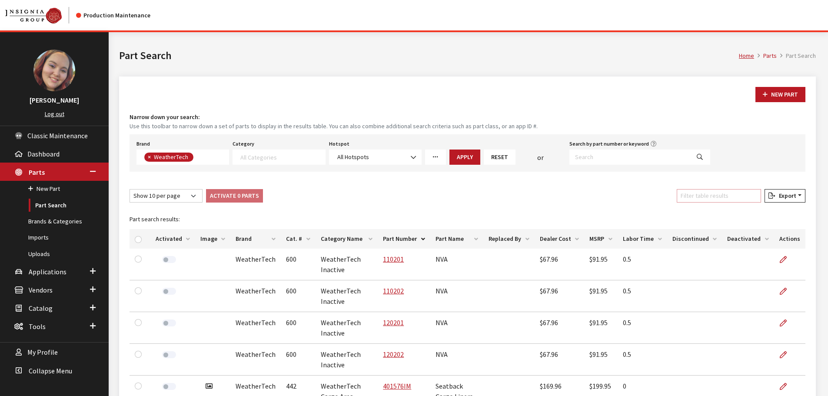
click at [696, 192] on input "Filter table results" at bounding box center [719, 195] width 84 height 13
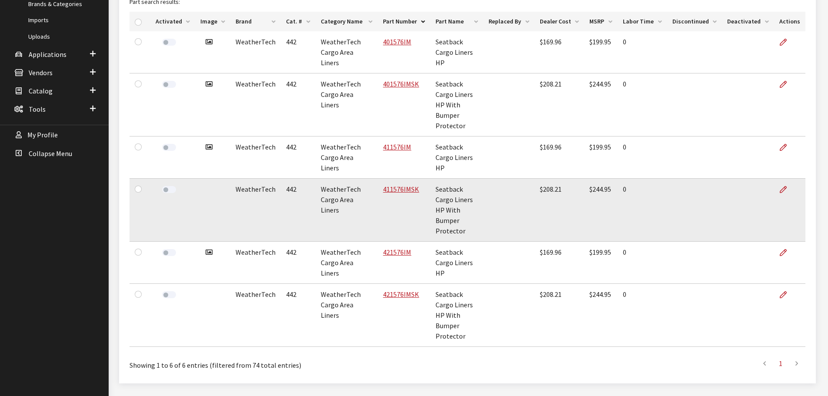
scroll to position [241, 0]
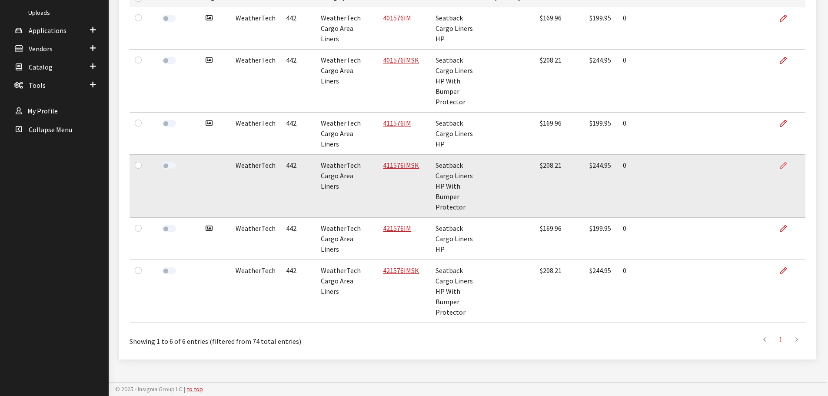
type input "seat"
click at [784, 167] on icon at bounding box center [783, 166] width 7 height 7
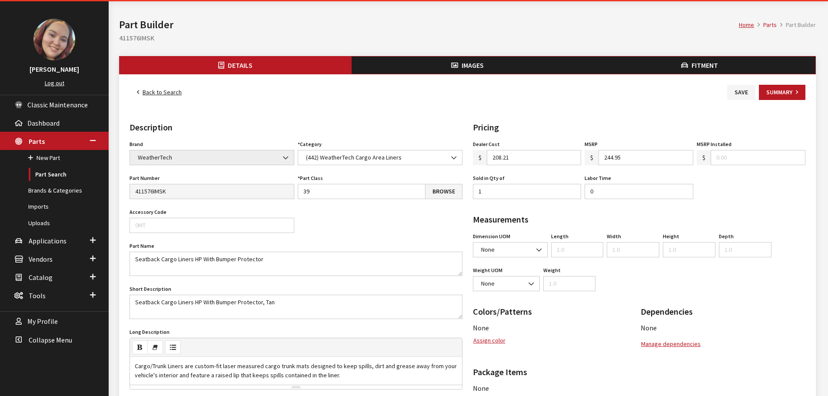
scroll to position [43, 0]
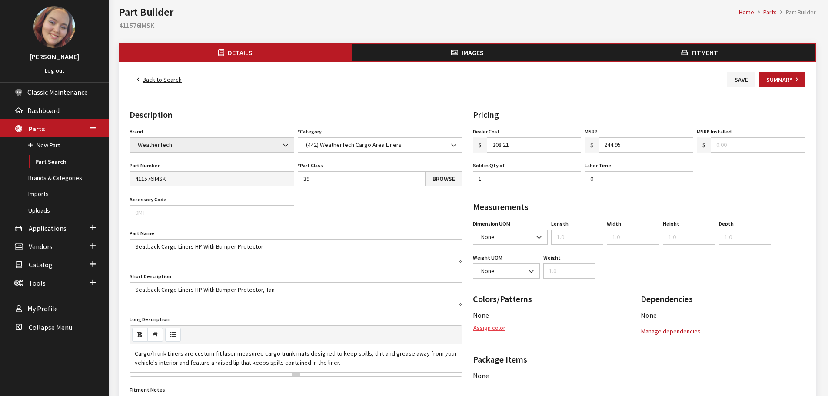
click at [489, 325] on button "Assign color" at bounding box center [489, 327] width 33 height 15
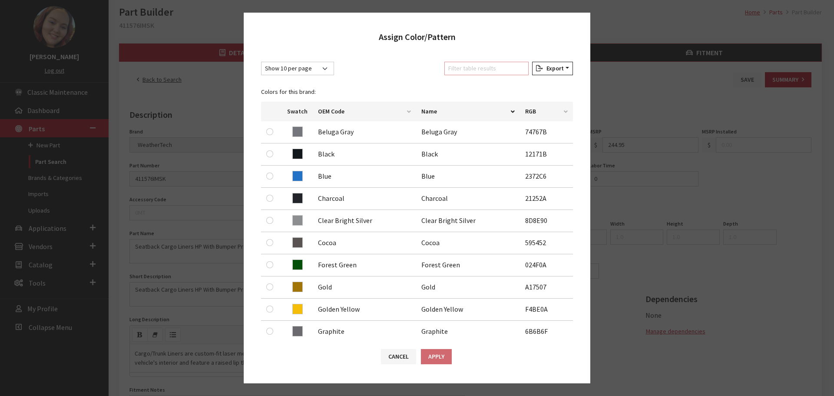
click at [512, 72] on input "Filter table results" at bounding box center [487, 68] width 84 height 13
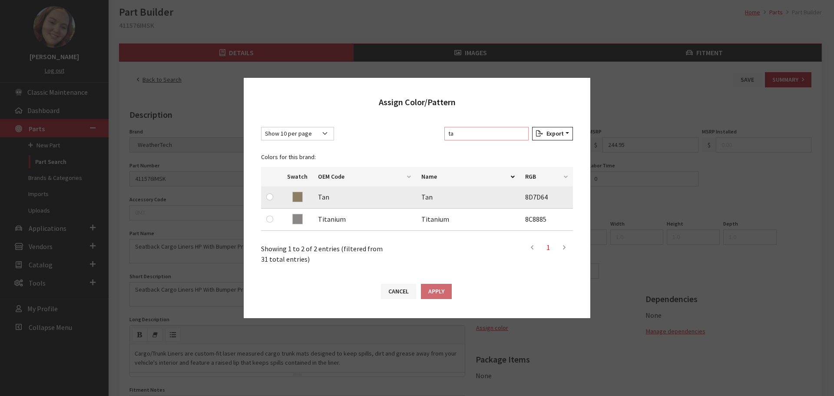
type input "ta"
click at [268, 198] on input "radio" at bounding box center [269, 196] width 7 height 7
radio input "true"
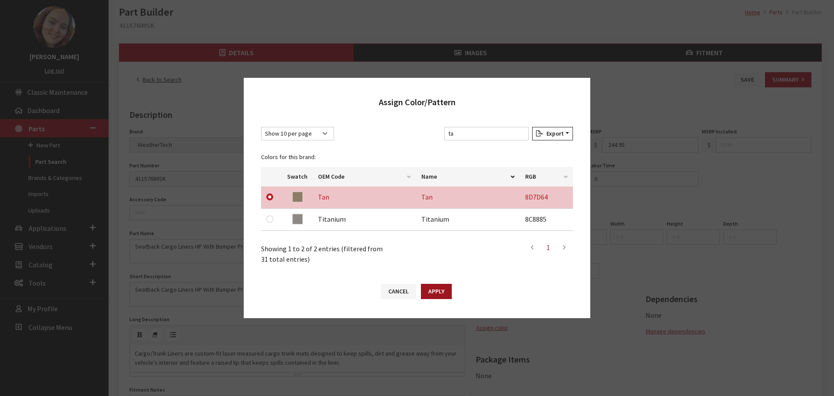
click at [433, 289] on button "Apply" at bounding box center [436, 291] width 31 height 15
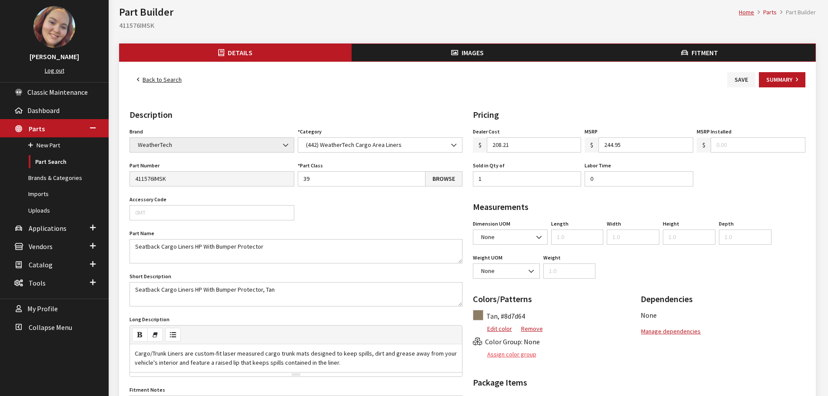
click at [516, 352] on button "Assign color group" at bounding box center [505, 354] width 64 height 15
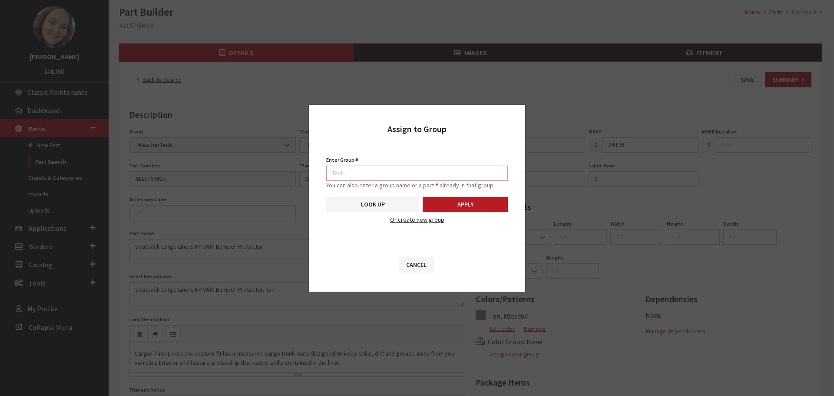
click at [433, 167] on input "Enter Group #" at bounding box center [417, 173] width 182 height 15
type input "7648"
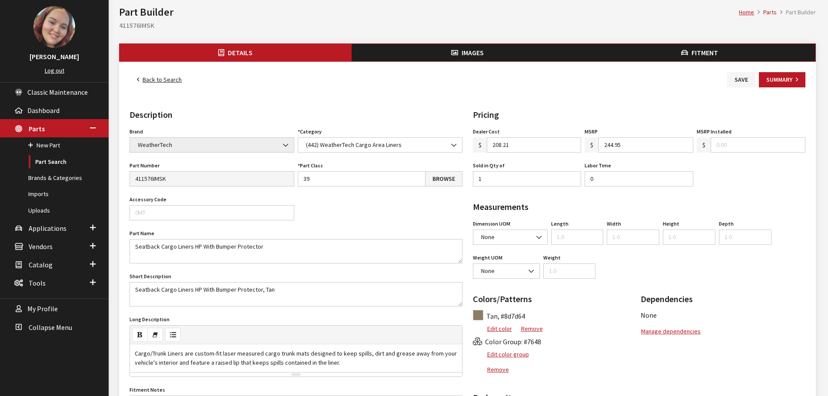
click at [466, 50] on span "Images" at bounding box center [473, 52] width 22 height 9
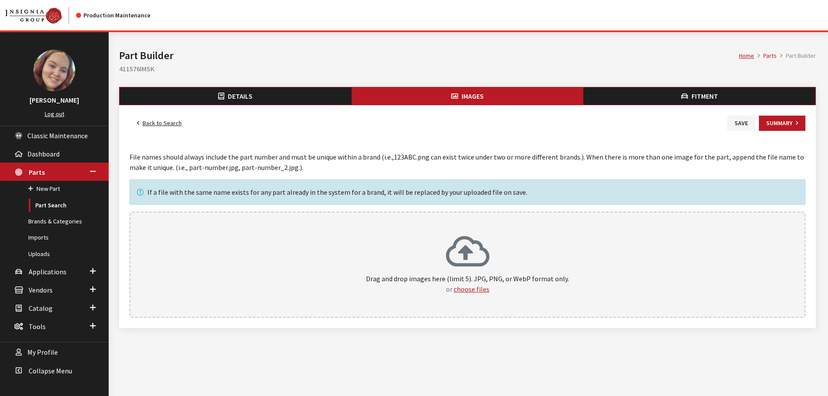
click at [449, 238] on icon at bounding box center [467, 252] width 43 height 35
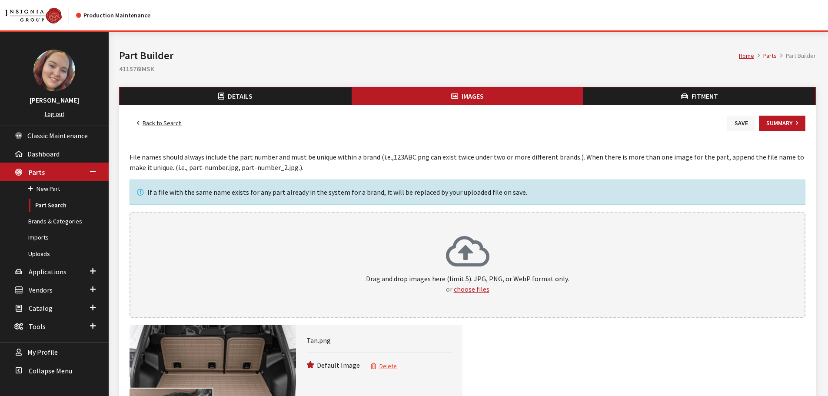
click at [741, 125] on button "Save" at bounding box center [741, 123] width 28 height 15
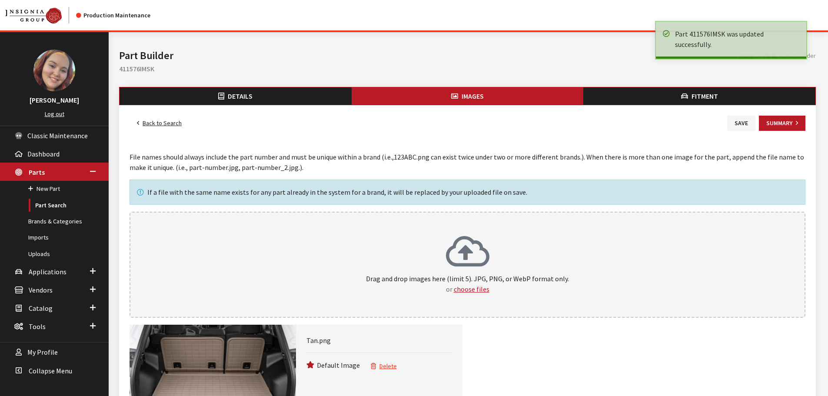
drag, startPoint x: 0, startPoint y: 0, endPoint x: 159, endPoint y: 124, distance: 201.2
click at [159, 124] on link "Back to Search" at bounding box center [160, 123] width 60 height 15
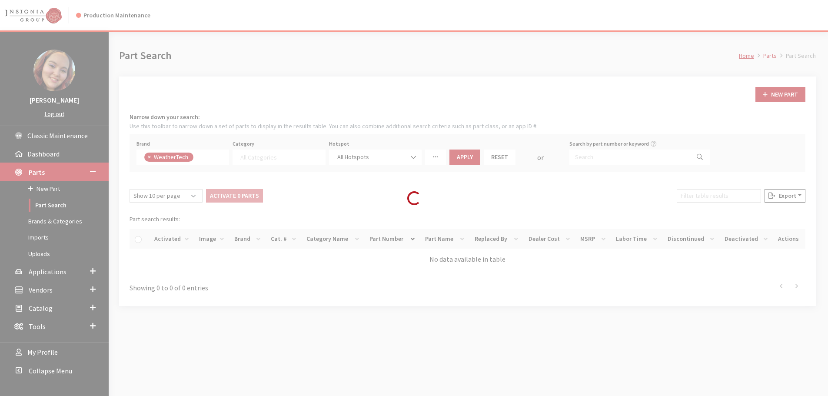
select select
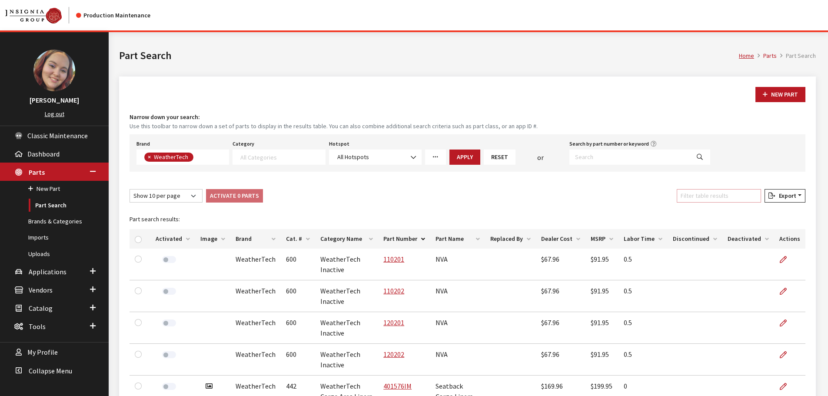
click at [694, 198] on input "Filter table results" at bounding box center [719, 195] width 84 height 13
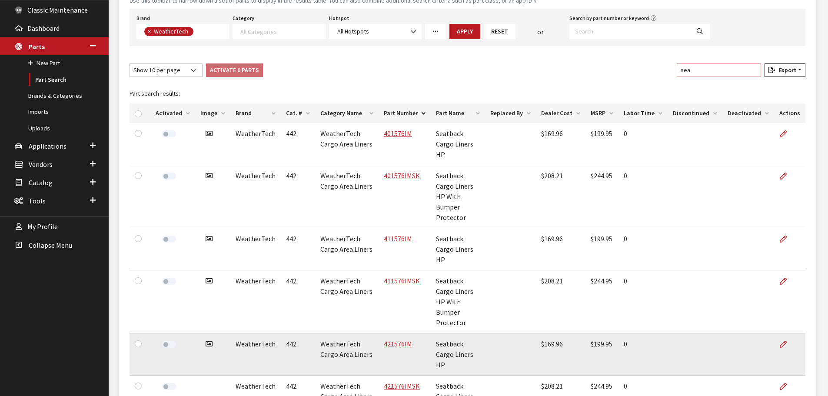
scroll to position [130, 0]
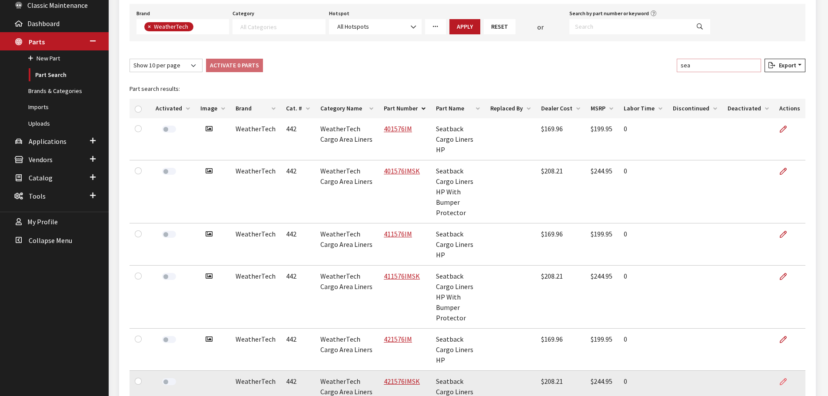
type input "sea"
click at [780, 379] on icon at bounding box center [783, 382] width 7 height 7
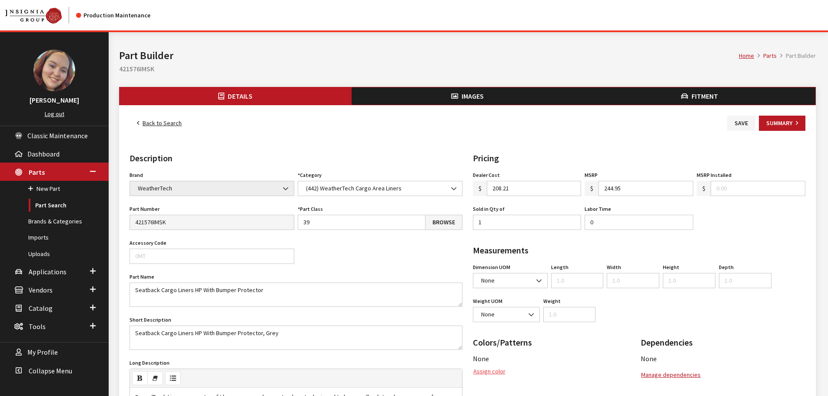
click at [483, 372] on button "Assign color" at bounding box center [489, 371] width 33 height 15
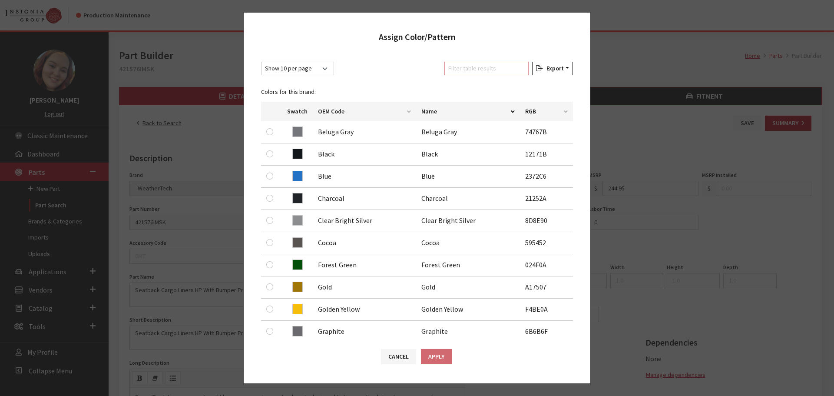
click at [476, 69] on input "Filter table results" at bounding box center [487, 68] width 84 height 13
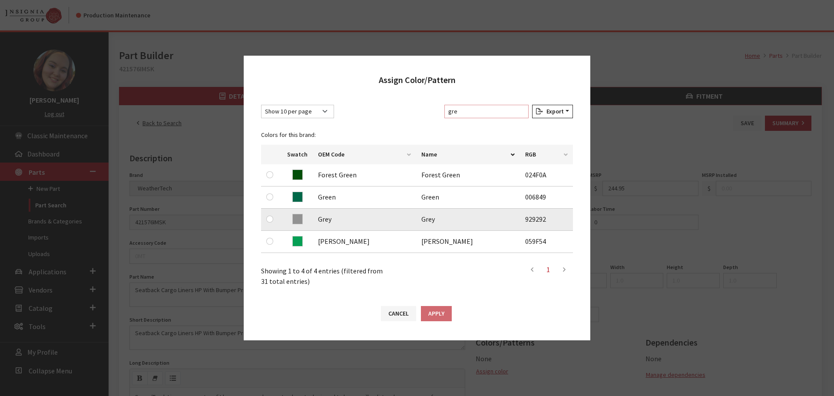
type input "gre"
click at [269, 220] on input "radio" at bounding box center [269, 219] width 7 height 7
radio input "true"
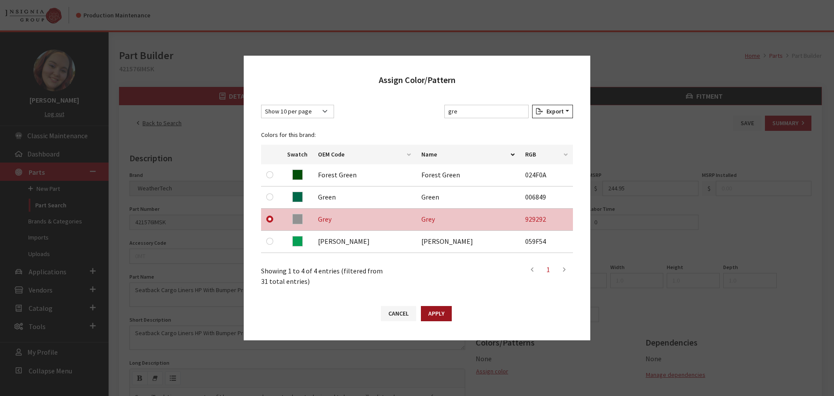
click at [445, 309] on button "Apply" at bounding box center [436, 313] width 31 height 15
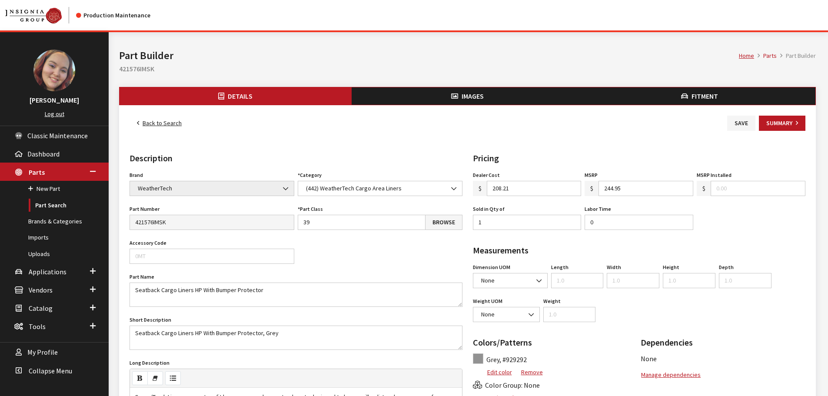
scroll to position [43, 0]
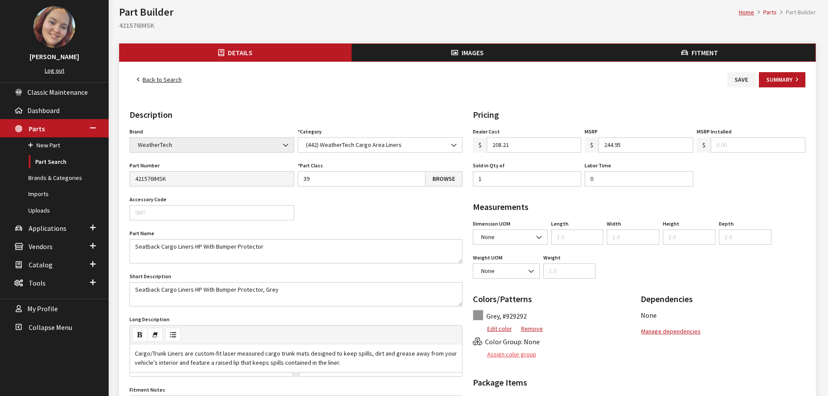
click at [512, 355] on button "Assign color group" at bounding box center [505, 354] width 64 height 15
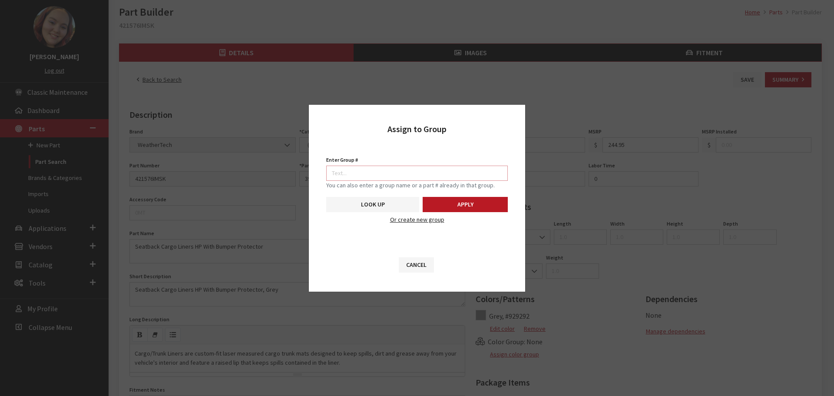
click at [452, 169] on input "Enter Group #" at bounding box center [417, 173] width 182 height 15
type input "7648"
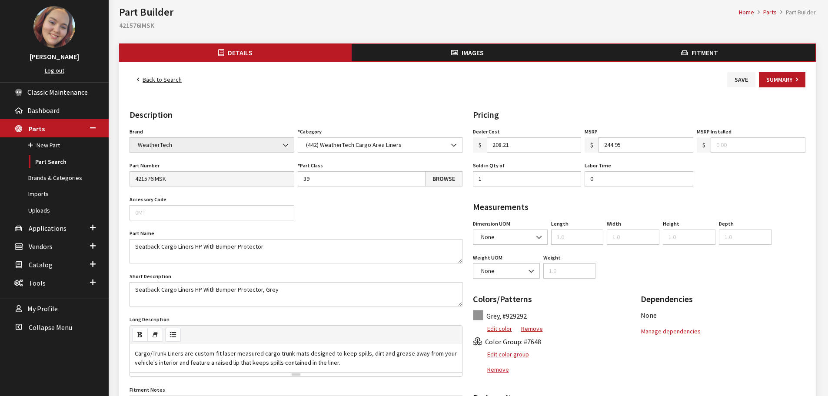
click at [490, 55] on button "Images" at bounding box center [468, 52] width 232 height 17
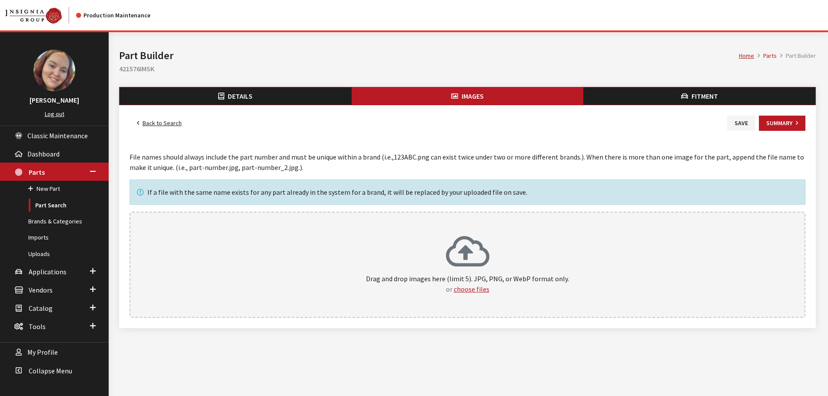
click at [458, 266] on icon at bounding box center [467, 252] width 43 height 35
click at [747, 120] on button "Save" at bounding box center [741, 123] width 28 height 15
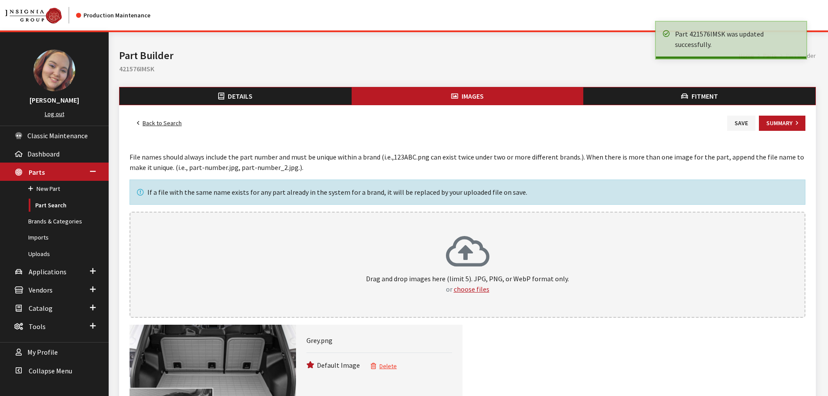
click at [229, 98] on span "Details" at bounding box center [240, 96] width 25 height 9
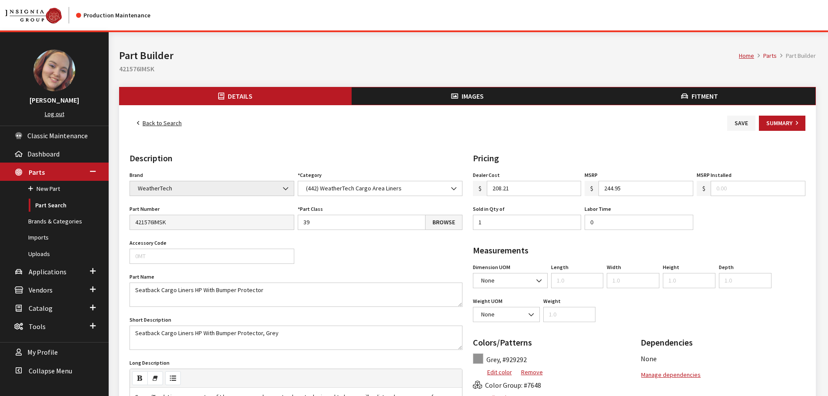
click at [163, 126] on link "Back to Search" at bounding box center [160, 123] width 60 height 15
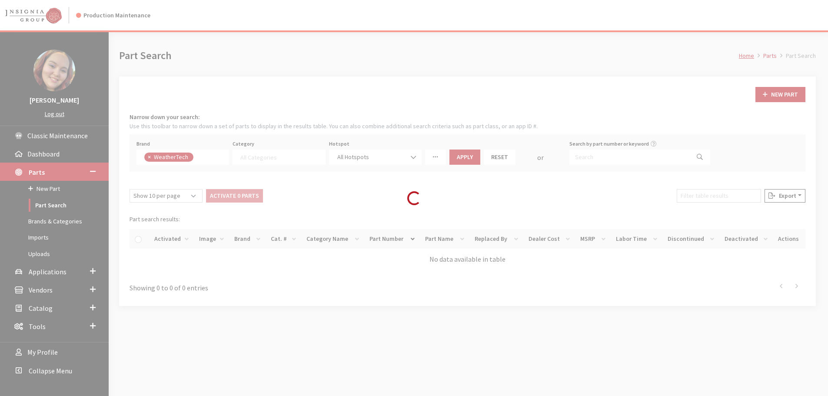
select select
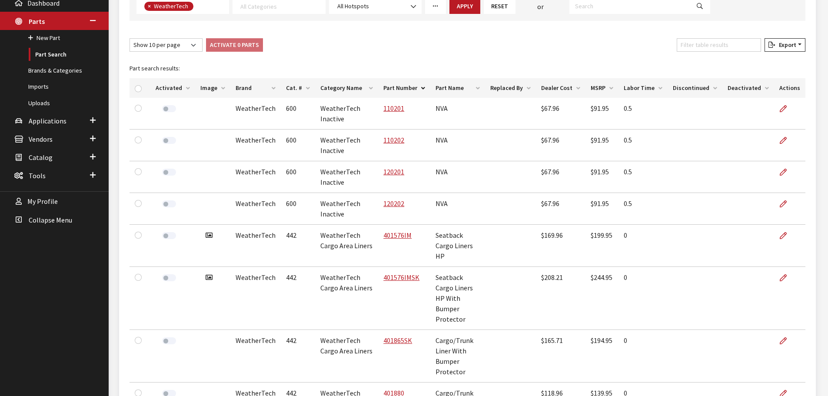
scroll to position [43, 0]
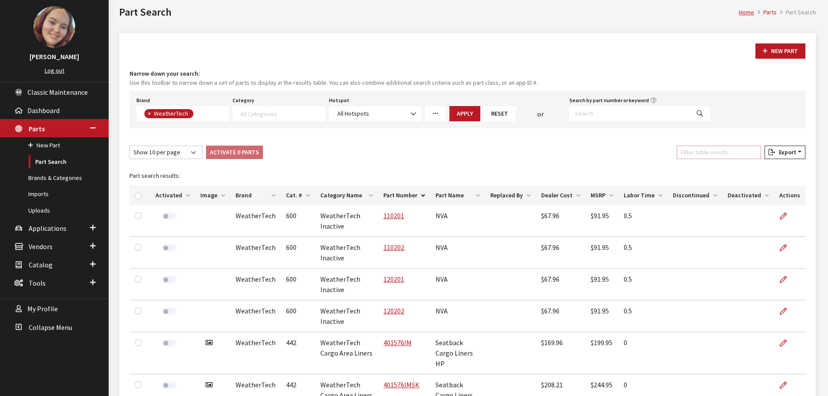
click at [738, 149] on input "Filter table results" at bounding box center [719, 152] width 84 height 13
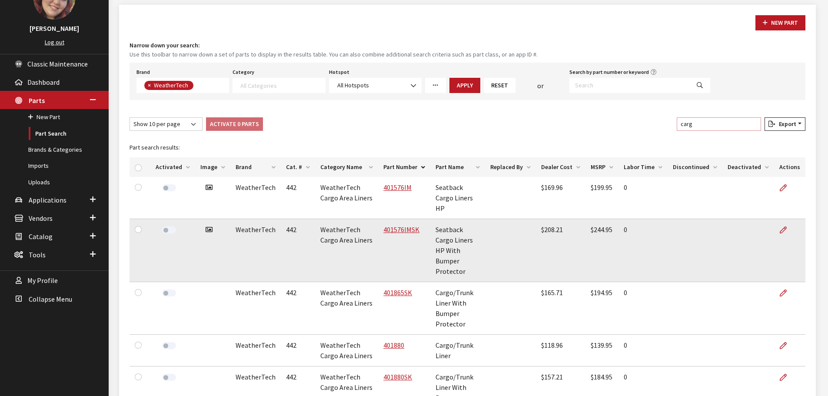
scroll to position [87, 0]
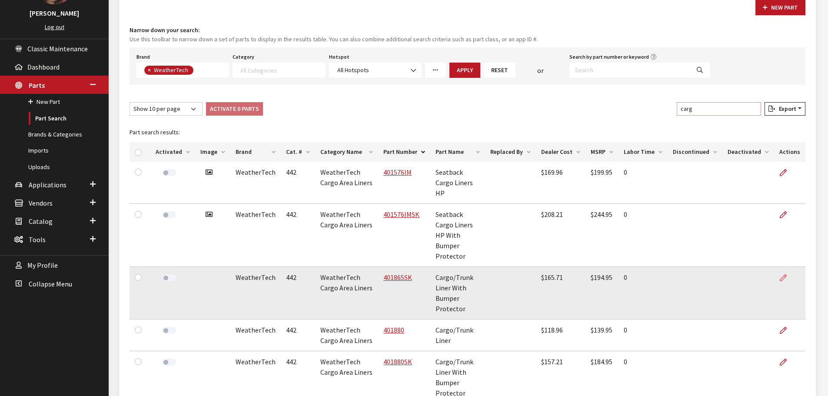
type input "carg"
click at [785, 275] on icon at bounding box center [783, 278] width 7 height 7
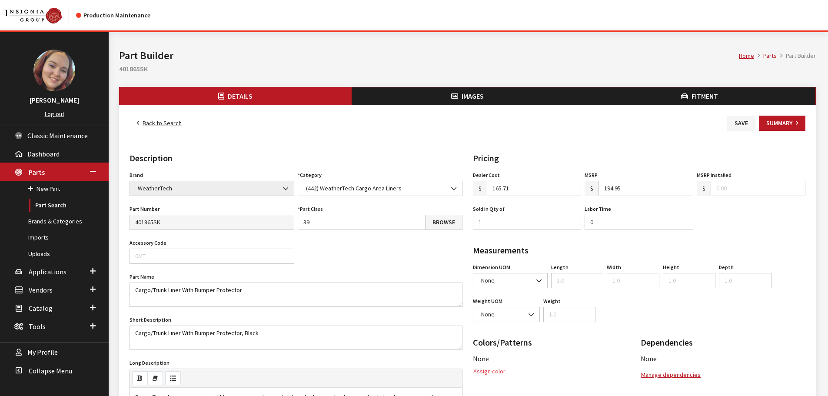
click at [495, 366] on button "Assign color" at bounding box center [489, 371] width 33 height 15
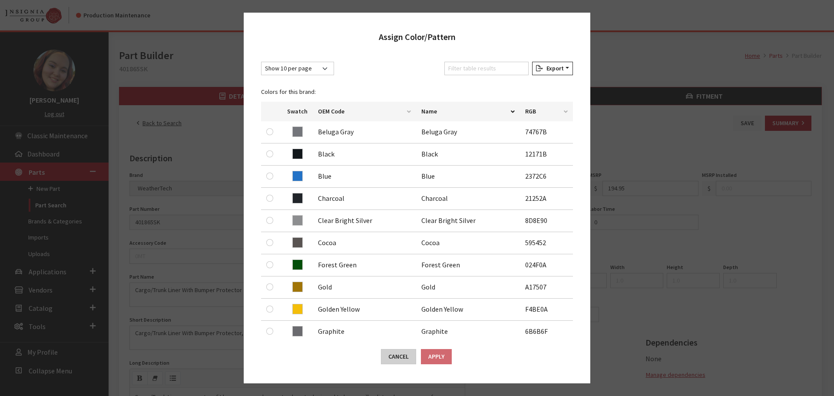
click at [395, 359] on button "Cancel" at bounding box center [398, 356] width 35 height 15
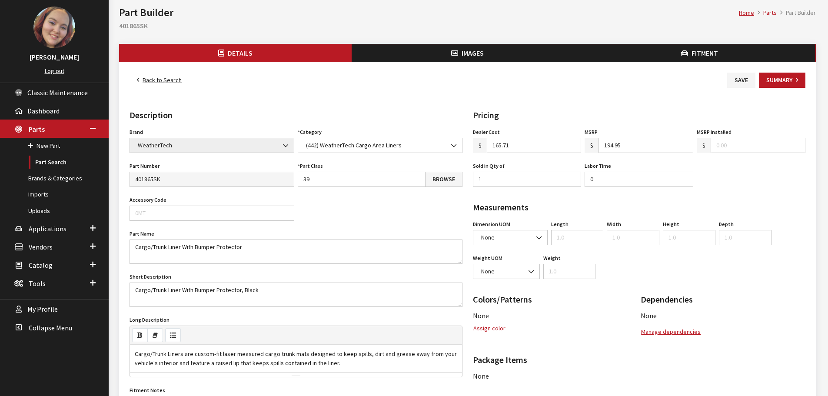
scroll to position [43, 0]
drag, startPoint x: 493, startPoint y: 324, endPoint x: 541, endPoint y: 187, distance: 145.7
click at [492, 324] on button "Assign color" at bounding box center [489, 327] width 33 height 15
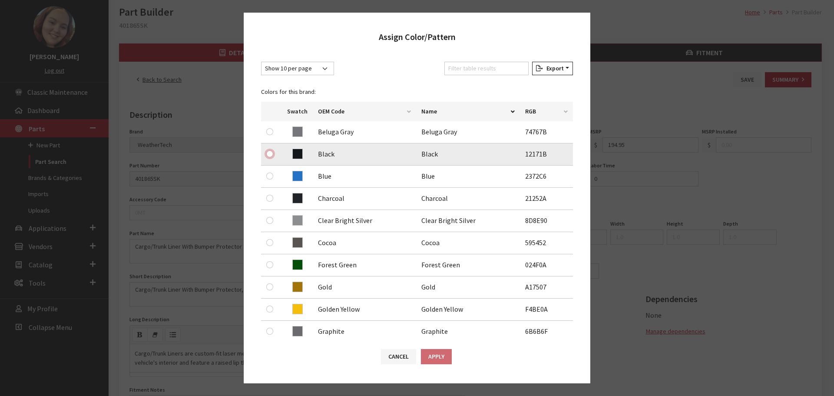
click at [268, 152] on input "radio" at bounding box center [269, 153] width 7 height 7
radio input "true"
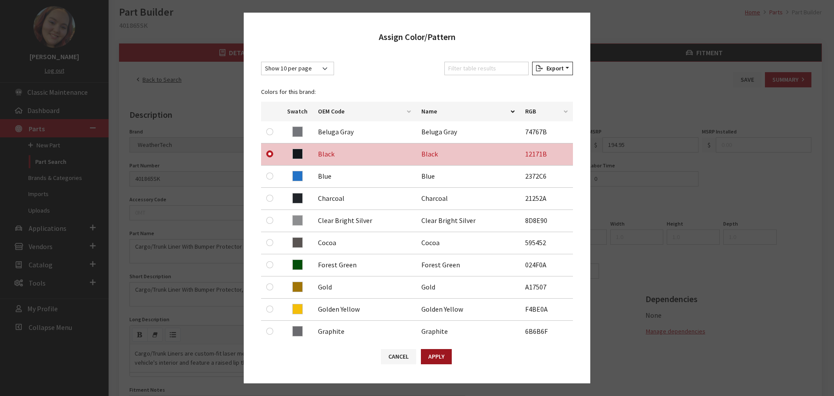
click at [428, 355] on button "Apply" at bounding box center [436, 356] width 31 height 15
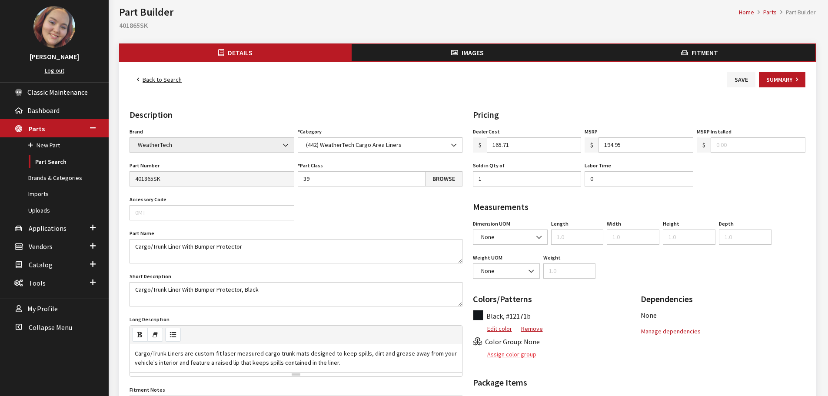
click at [522, 357] on button "Assign color group" at bounding box center [505, 354] width 64 height 15
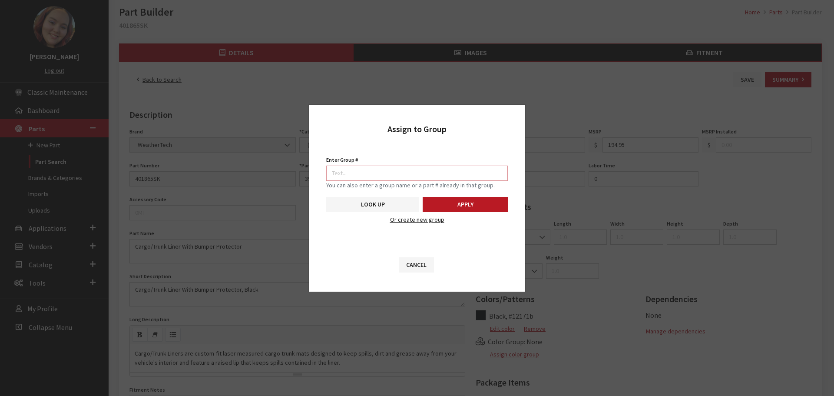
click at [458, 176] on input "Enter Group #" at bounding box center [417, 173] width 182 height 15
type input "5747"
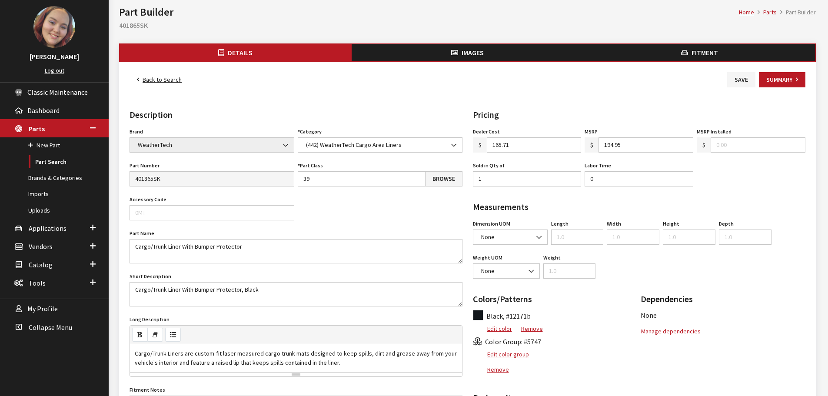
click at [487, 50] on button "Images" at bounding box center [468, 52] width 232 height 17
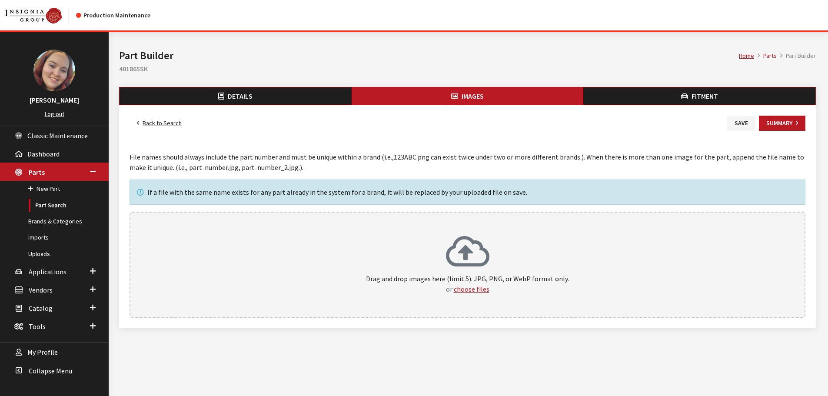
click at [485, 222] on div "Drag and drop images here (limit 5). JPG, PNG, or WebP format only. or choose f…" at bounding box center [468, 265] width 676 height 106
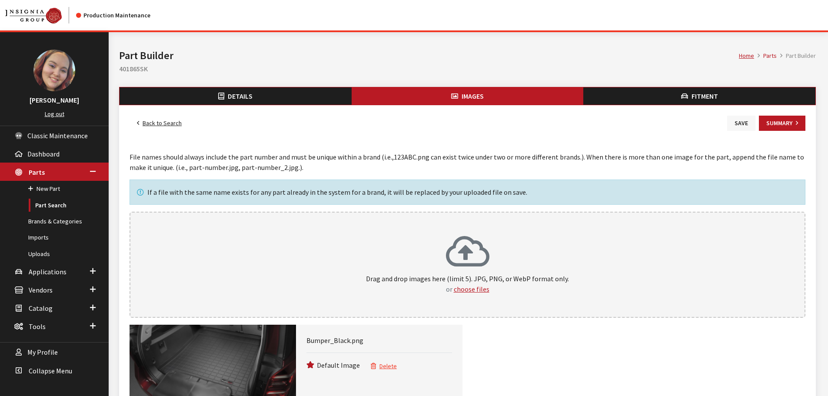
click at [742, 121] on button "Save" at bounding box center [741, 123] width 28 height 15
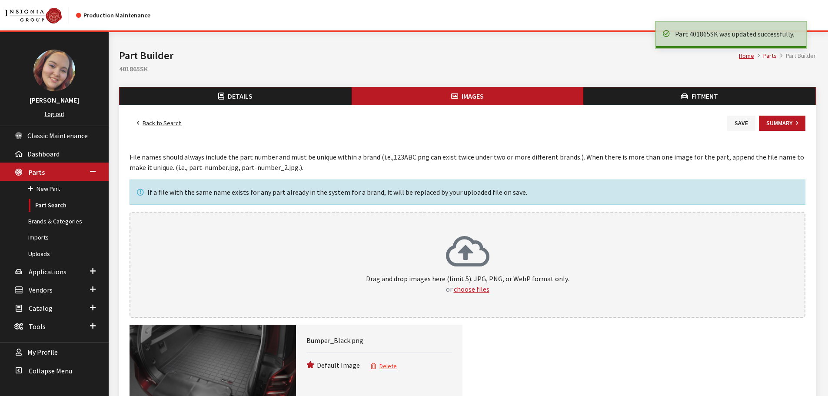
drag, startPoint x: 206, startPoint y: 93, endPoint x: 200, endPoint y: 100, distance: 9.0
click at [206, 93] on button "Details" at bounding box center [236, 95] width 232 height 17
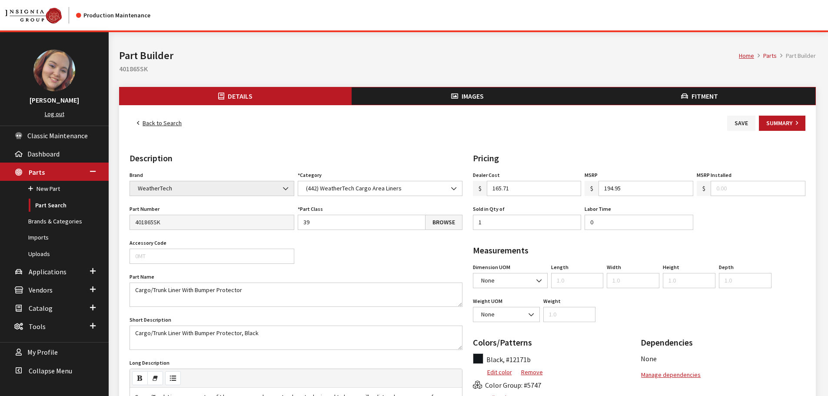
drag, startPoint x: 0, startPoint y: 0, endPoint x: 166, endPoint y: 123, distance: 207.2
click at [166, 123] on link "Back to Search" at bounding box center [160, 123] width 60 height 15
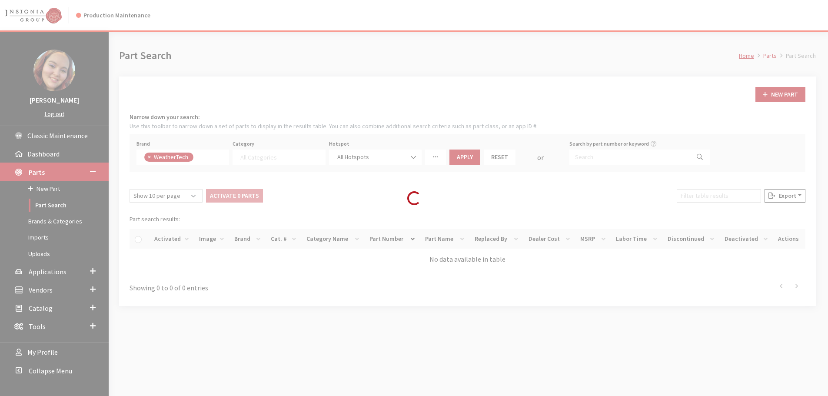
select select
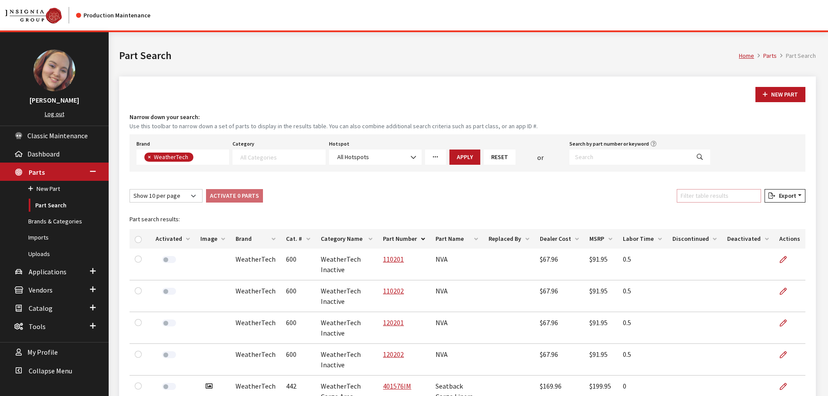
click at [727, 198] on input "Filter table results" at bounding box center [719, 195] width 84 height 13
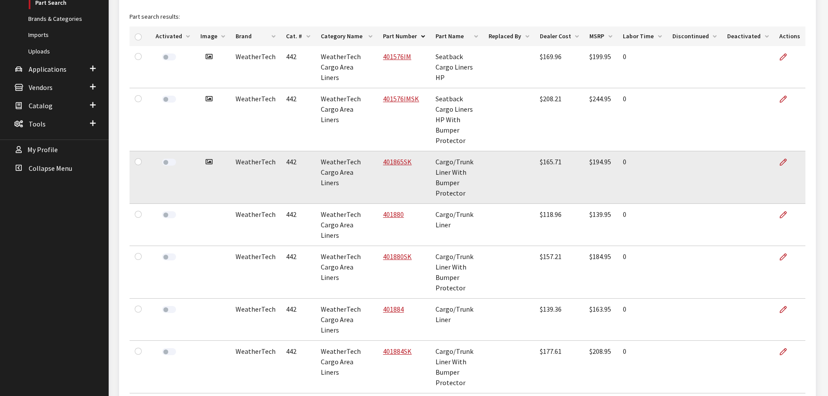
scroll to position [217, 0]
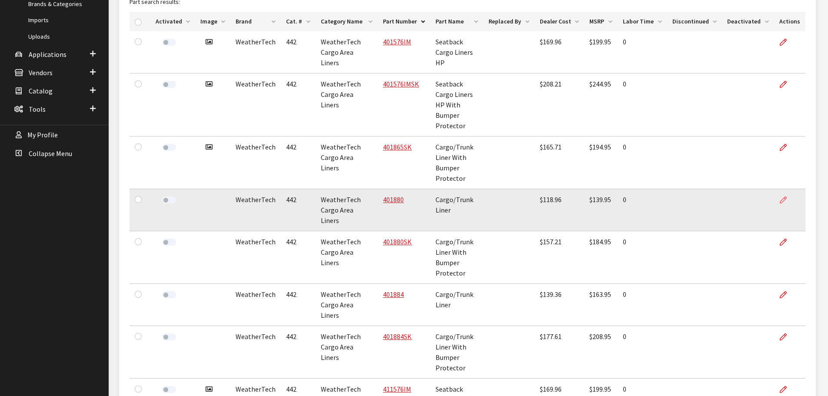
type input "ca"
click at [782, 200] on icon at bounding box center [783, 200] width 7 height 7
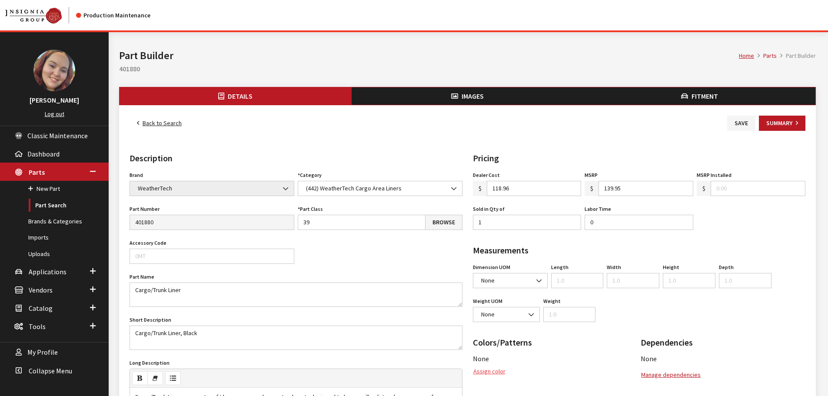
click at [502, 371] on button "Assign color" at bounding box center [489, 371] width 33 height 15
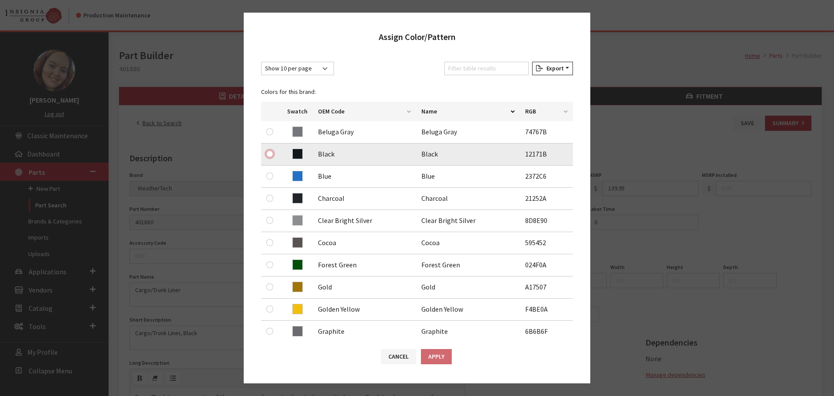
click at [272, 153] on input "radio" at bounding box center [269, 153] width 7 height 7
radio input "true"
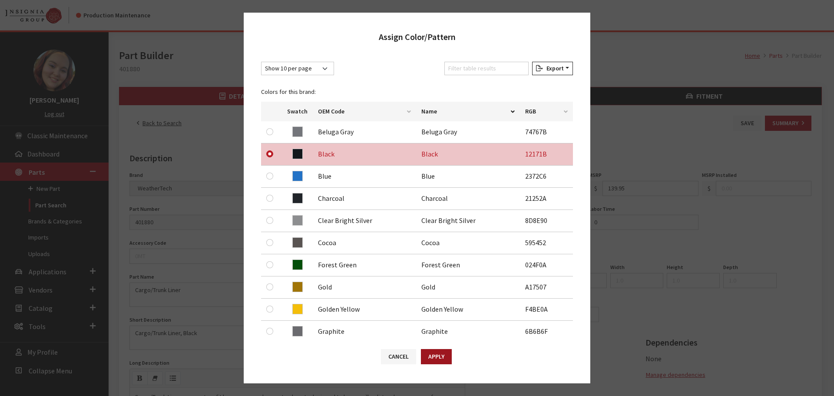
click at [432, 358] on button "Apply" at bounding box center [436, 356] width 31 height 15
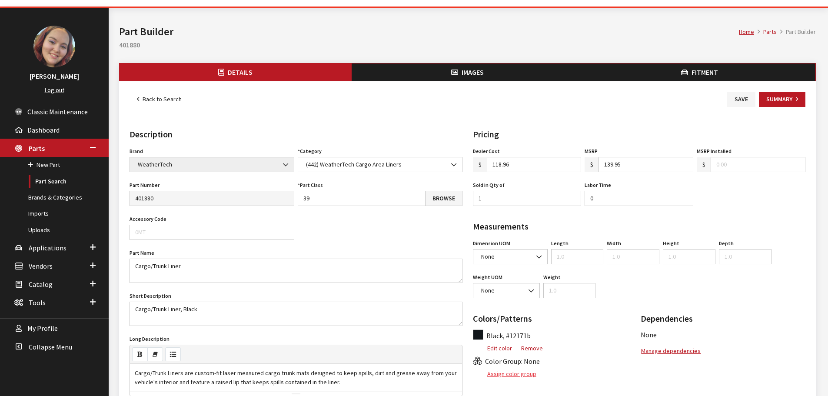
scroll to position [43, 0]
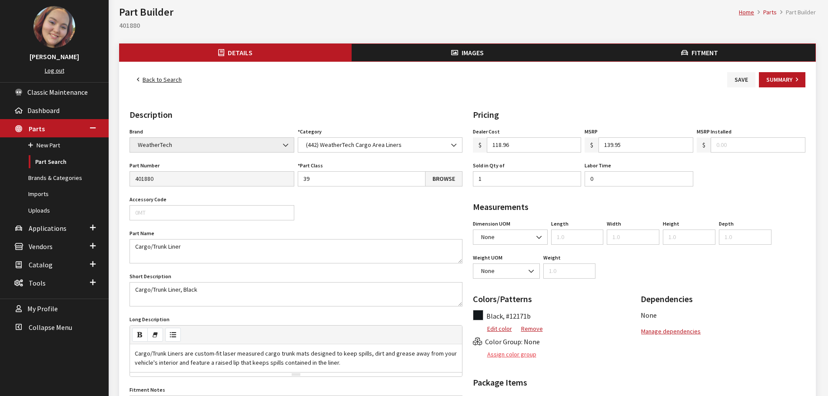
click at [499, 352] on button "Assign color group" at bounding box center [505, 354] width 64 height 15
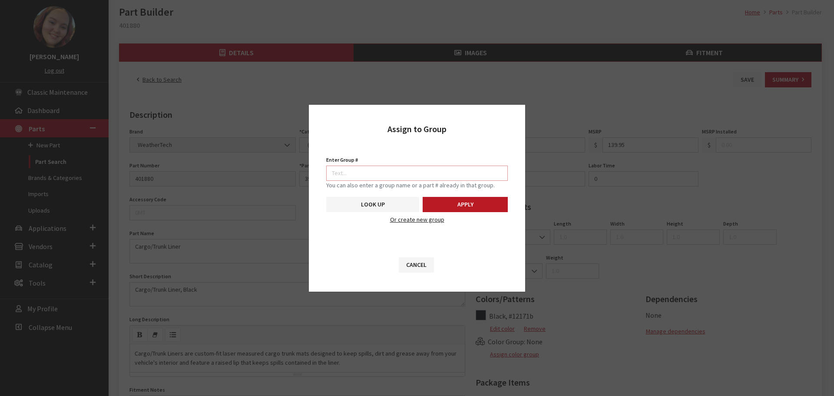
click at [449, 170] on input "Enter Group #" at bounding box center [417, 173] width 182 height 15
type input "5746"
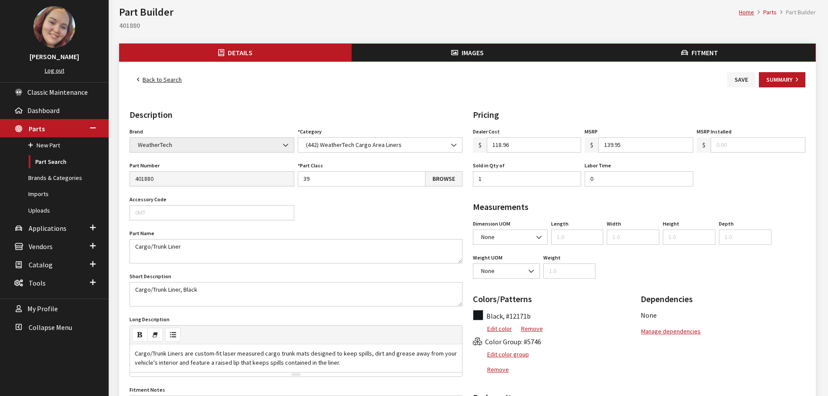
click at [469, 51] on span "Images" at bounding box center [473, 52] width 22 height 9
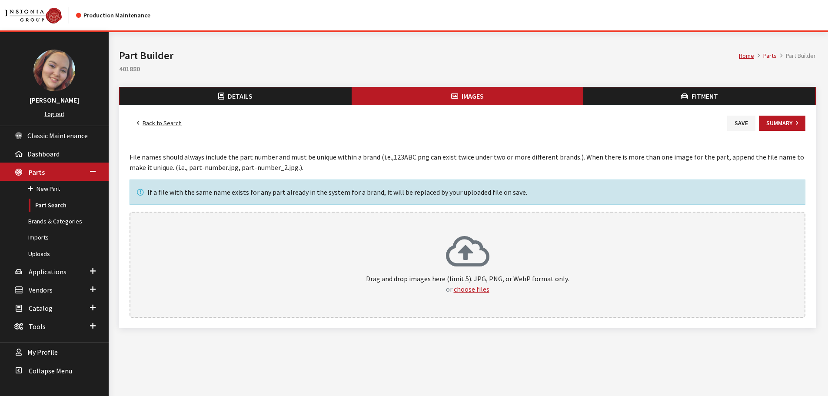
click at [479, 241] on icon at bounding box center [467, 252] width 43 height 35
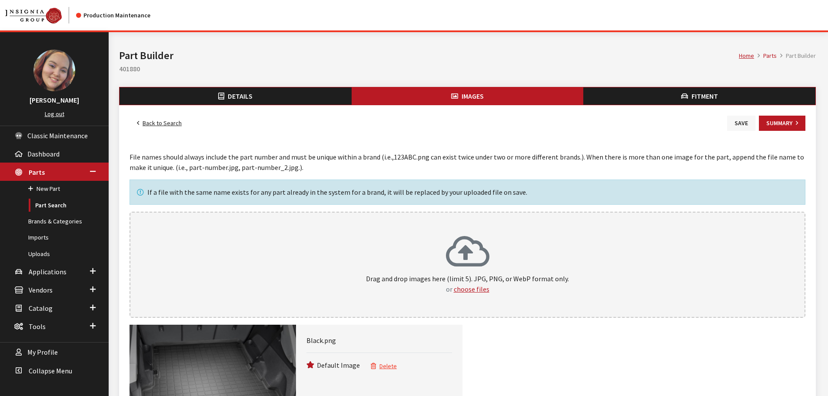
click at [741, 119] on button "Save" at bounding box center [741, 123] width 28 height 15
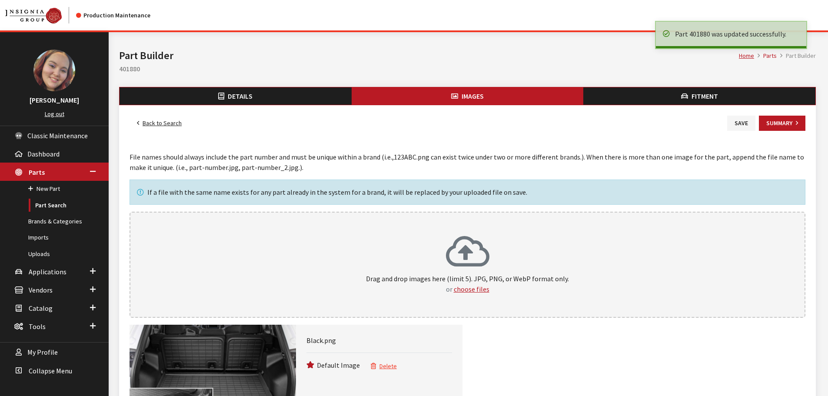
click at [170, 123] on link "Back to Search" at bounding box center [160, 123] width 60 height 15
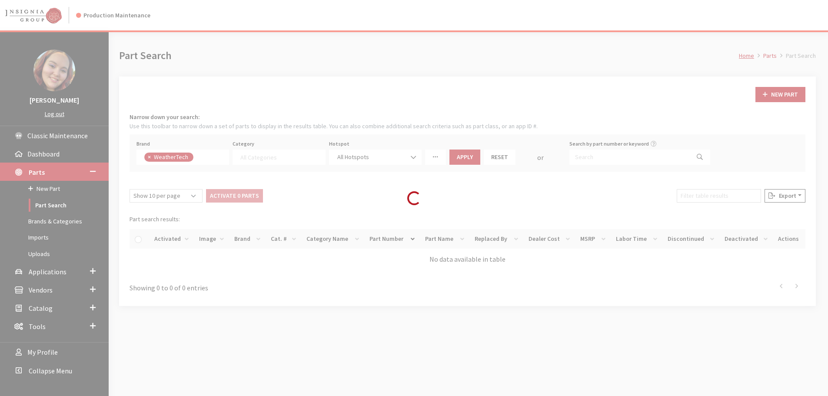
select select
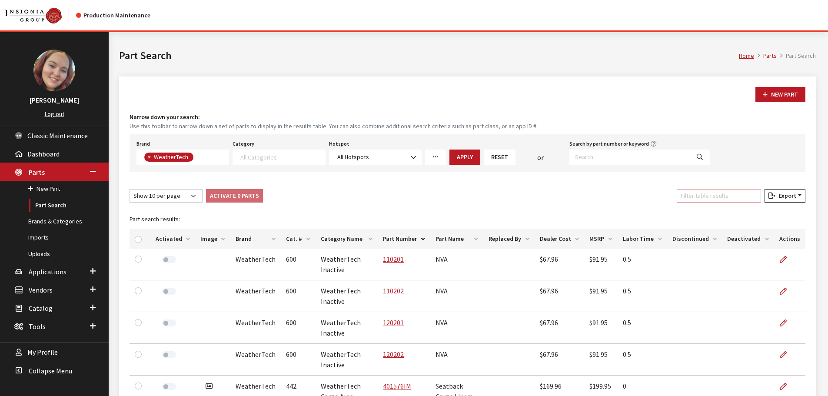
click at [695, 193] on input "Filter table results" at bounding box center [719, 195] width 84 height 13
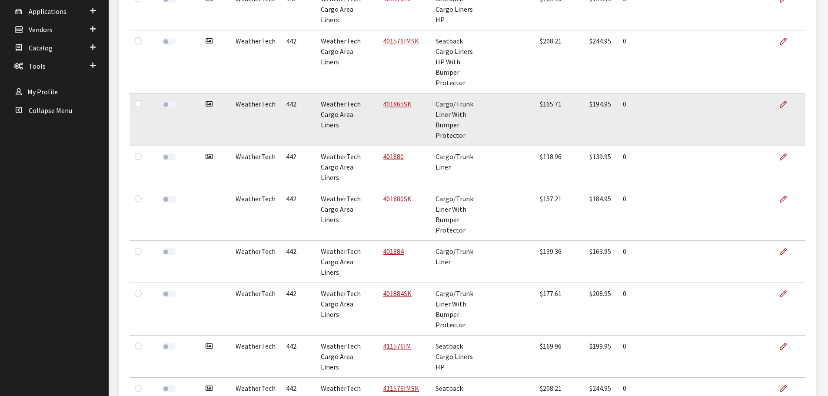
scroll to position [261, 0]
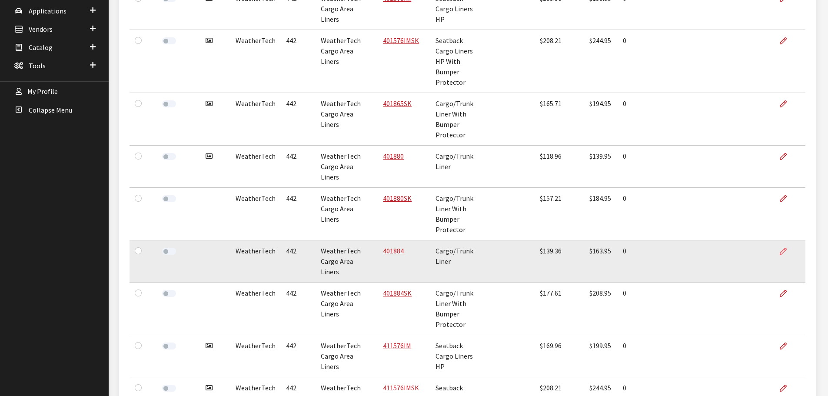
type input "ca"
click at [783, 248] on icon at bounding box center [783, 251] width 7 height 7
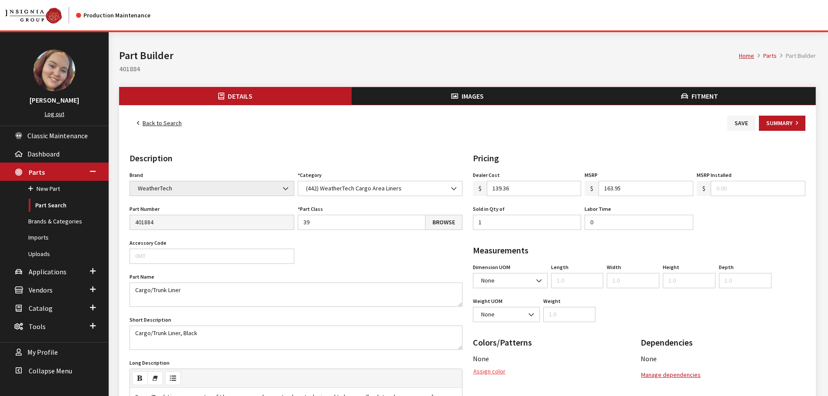
click at [495, 371] on button "Assign color" at bounding box center [489, 371] width 33 height 15
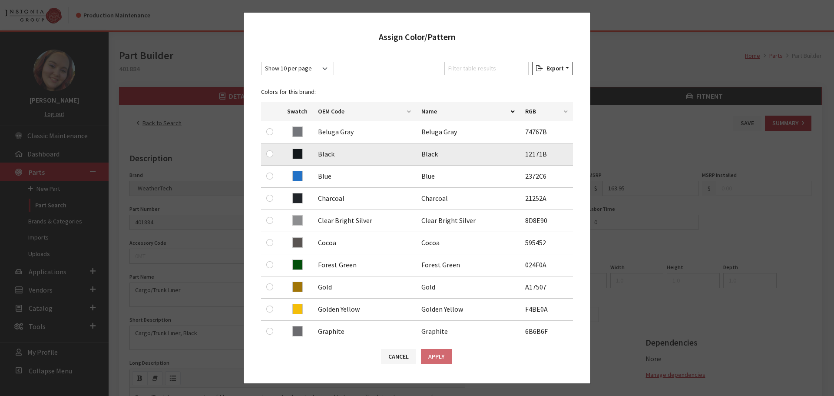
click at [266, 156] on div at bounding box center [271, 154] width 10 height 10
click at [269, 154] on input "radio" at bounding box center [269, 153] width 7 height 7
radio input "true"
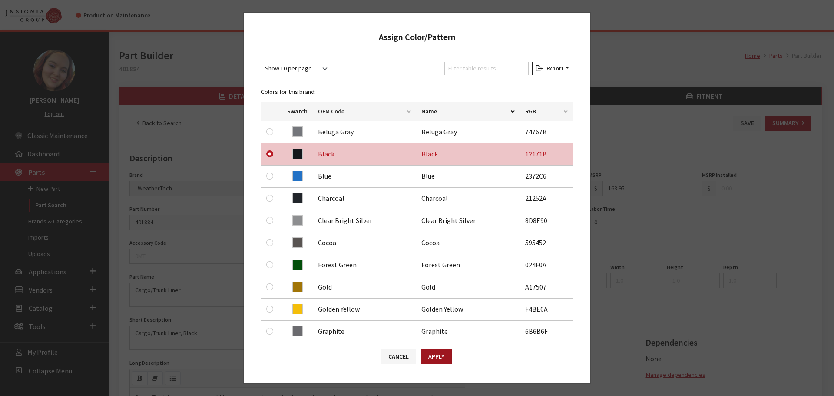
click at [435, 356] on button "Apply" at bounding box center [436, 356] width 31 height 15
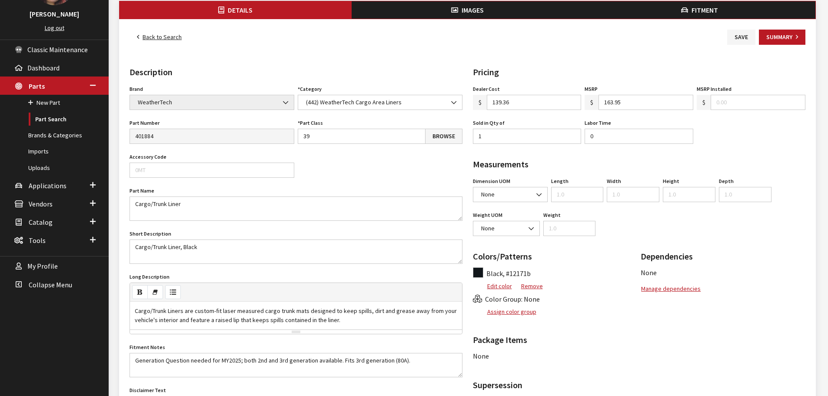
scroll to position [87, 0]
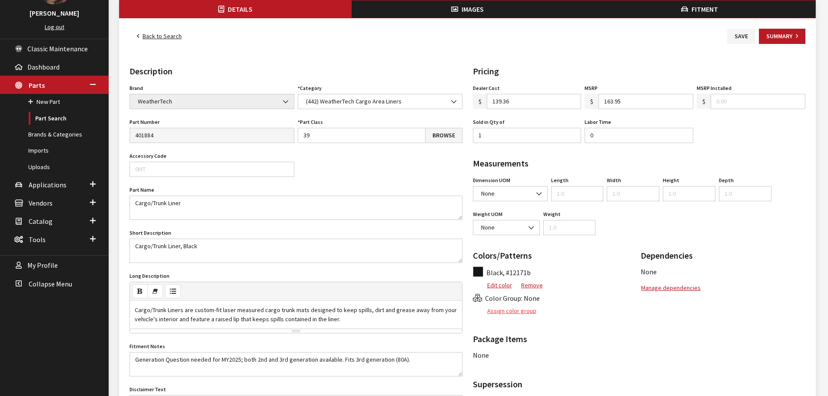
click at [512, 311] on button "Assign color group" at bounding box center [505, 310] width 64 height 15
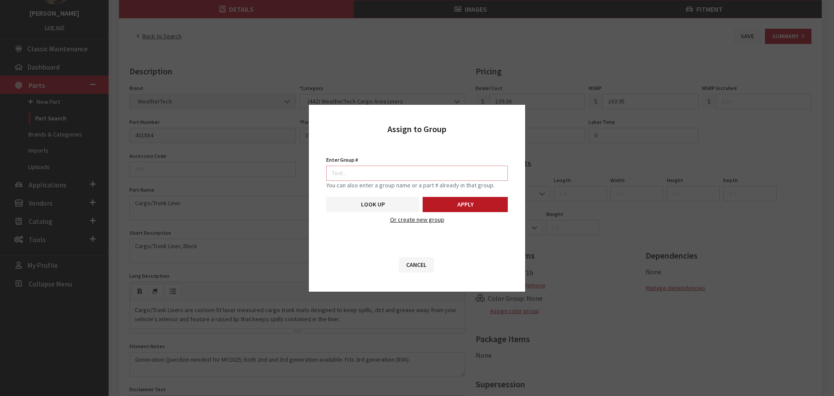
click at [418, 170] on input "Enter Group #" at bounding box center [417, 173] width 182 height 15
type input "5746"
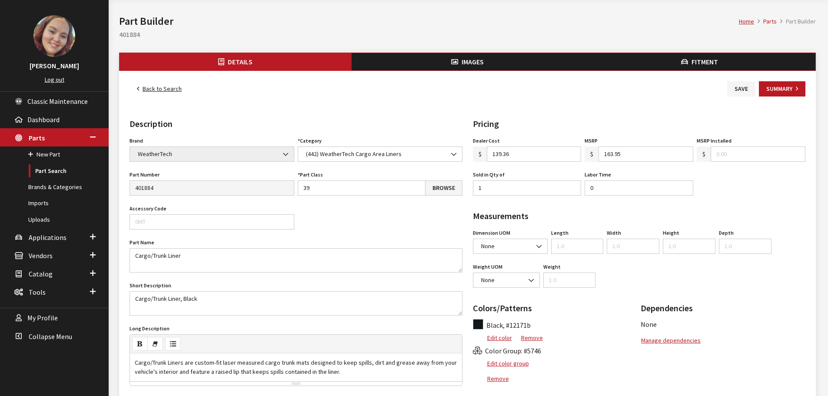
scroll to position [0, 0]
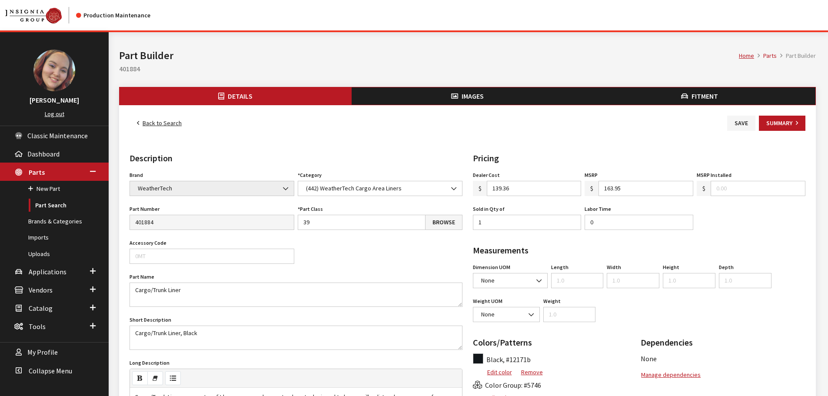
click at [460, 98] on button "Images" at bounding box center [468, 95] width 232 height 17
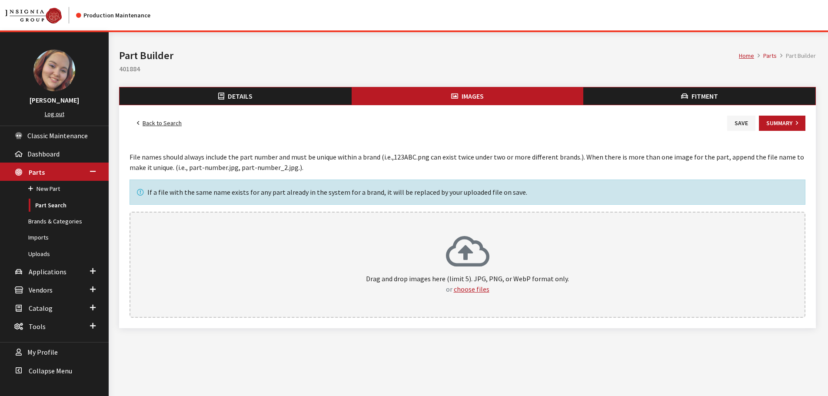
drag, startPoint x: 0, startPoint y: 0, endPoint x: 453, endPoint y: 236, distance: 511.2
click at [453, 236] on icon at bounding box center [467, 252] width 43 height 35
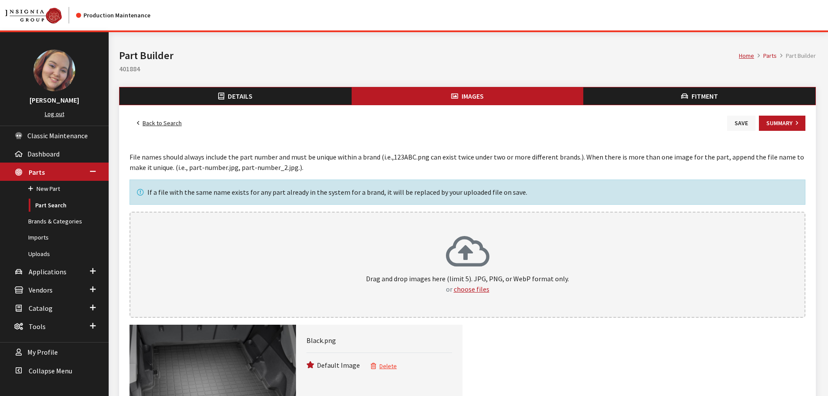
click at [744, 123] on button "Save" at bounding box center [741, 123] width 28 height 15
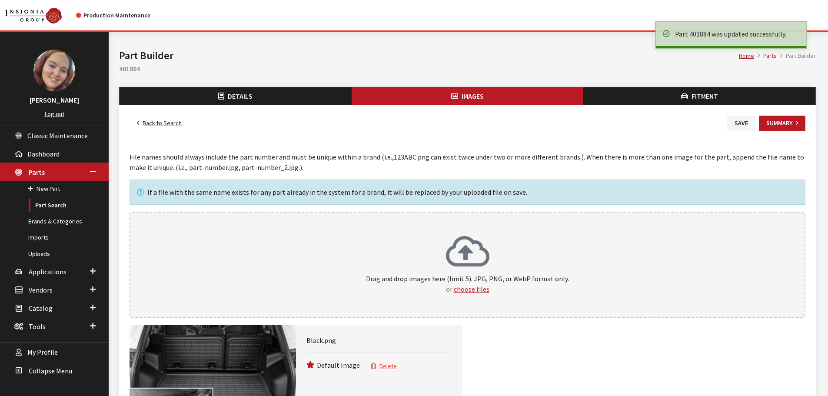
drag, startPoint x: 0, startPoint y: 0, endPoint x: 173, endPoint y: 126, distance: 214.1
click at [156, 120] on link "Back to Search" at bounding box center [160, 123] width 60 height 15
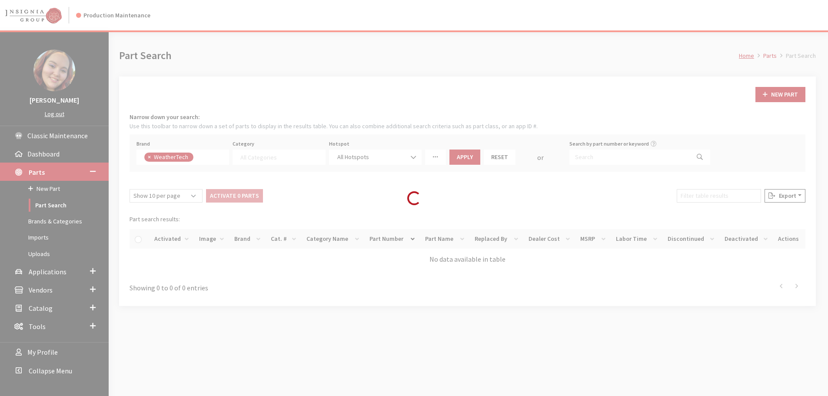
select select
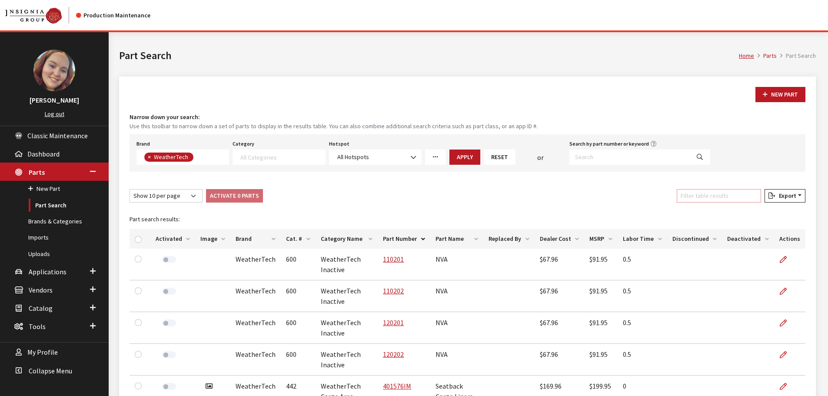
click at [711, 196] on input "Filter table results" at bounding box center [719, 195] width 84 height 13
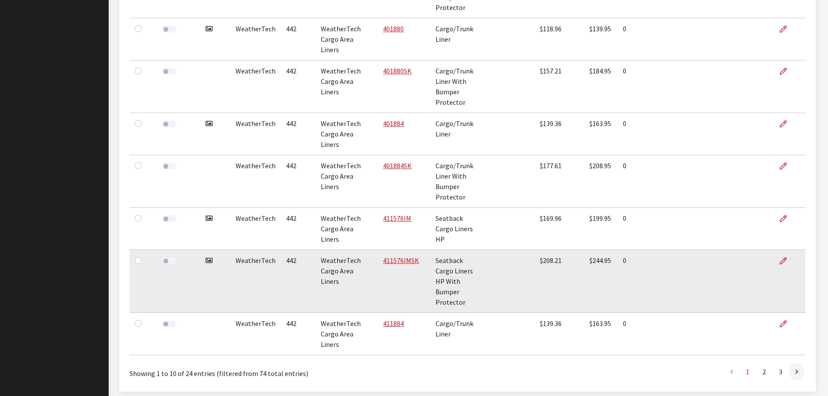
scroll to position [389, 0]
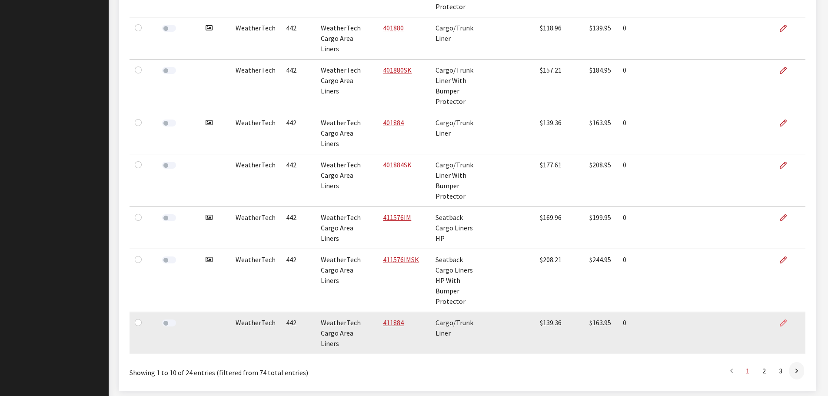
type input "cargo"
click at [781, 320] on icon at bounding box center [783, 323] width 7 height 7
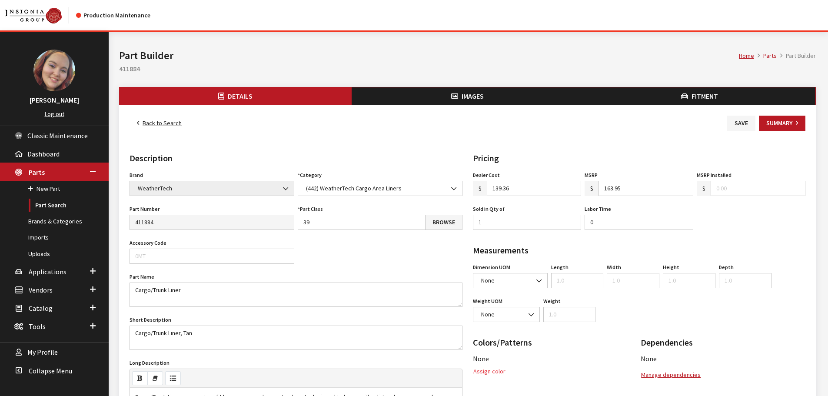
click at [491, 371] on button "Assign color" at bounding box center [489, 371] width 33 height 15
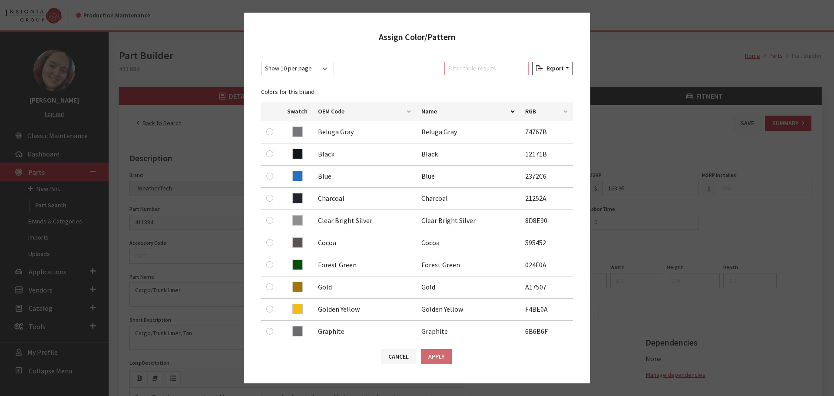
click at [461, 68] on input "Filter table results" at bounding box center [487, 68] width 84 height 13
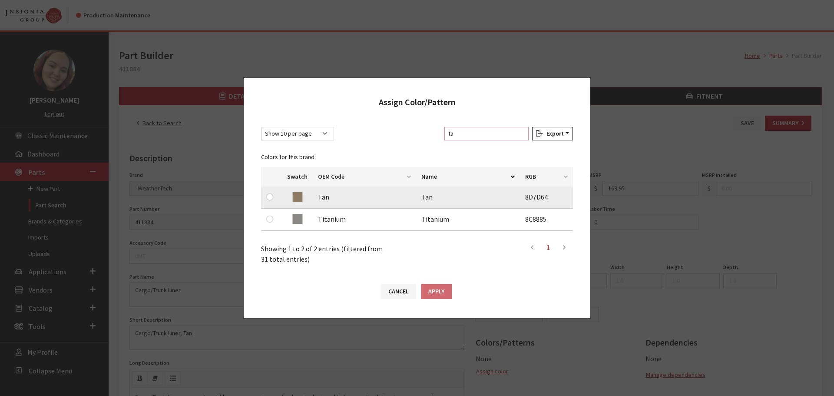
type input "ta"
click at [269, 196] on input "radio" at bounding box center [269, 196] width 7 height 7
radio input "true"
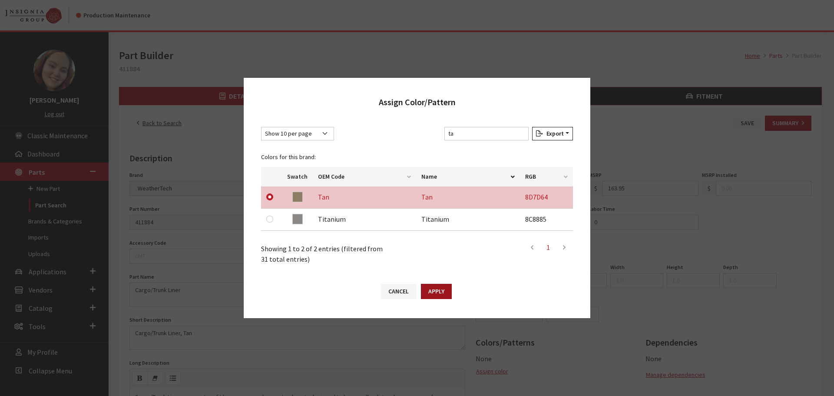
click at [425, 292] on button "Apply" at bounding box center [436, 291] width 31 height 15
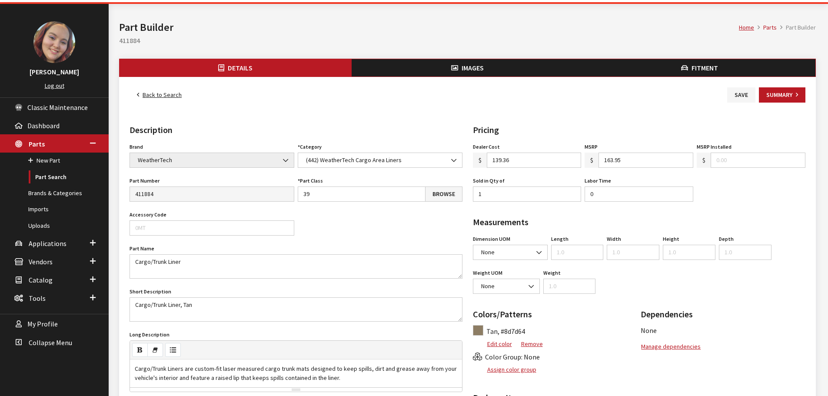
scroll to position [43, 0]
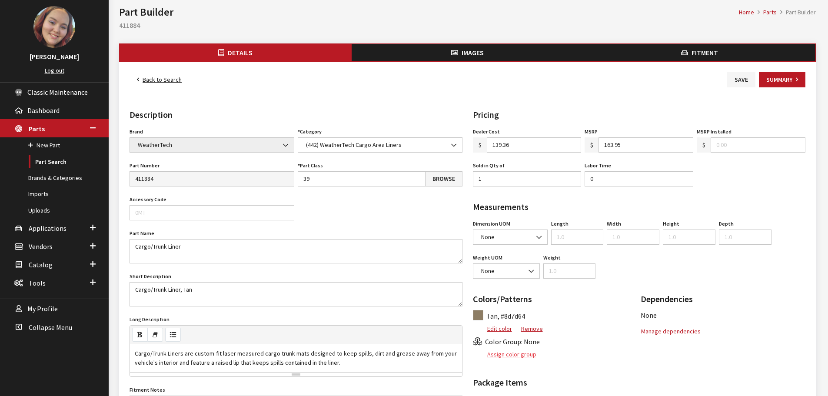
click at [526, 354] on button "Assign color group" at bounding box center [505, 354] width 64 height 15
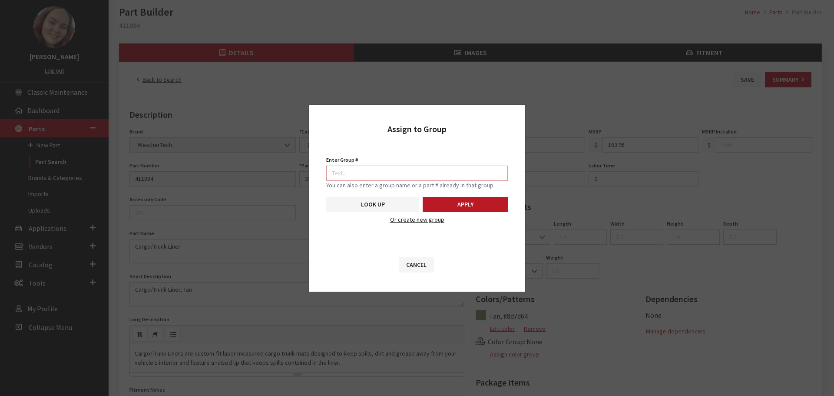
click at [471, 173] on input "Enter Group #" at bounding box center [417, 173] width 182 height 15
type input "5746"
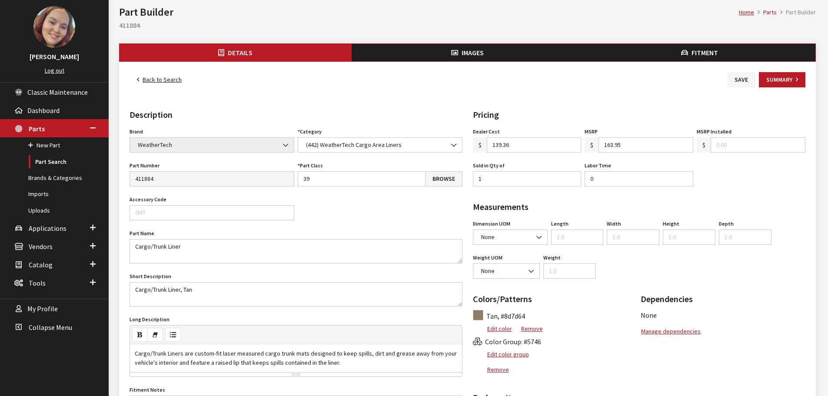
click at [465, 49] on span "Images" at bounding box center [473, 52] width 22 height 9
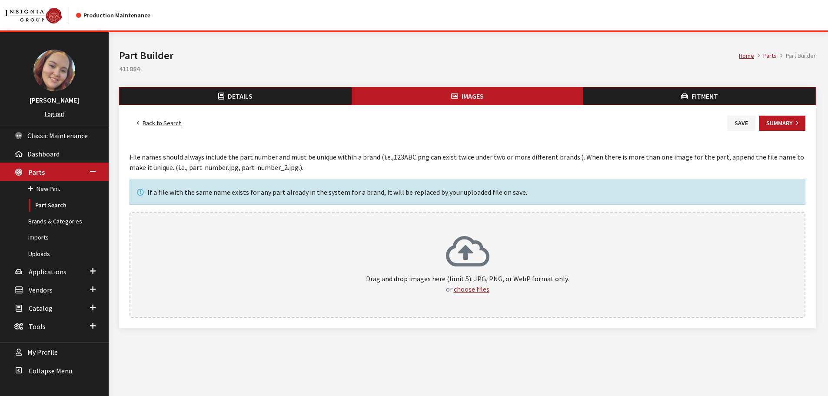
click at [444, 272] on div "Drag and drop images here (limit 5). JPG, PNG, or WebP format only. or choose f…" at bounding box center [467, 264] width 657 height 59
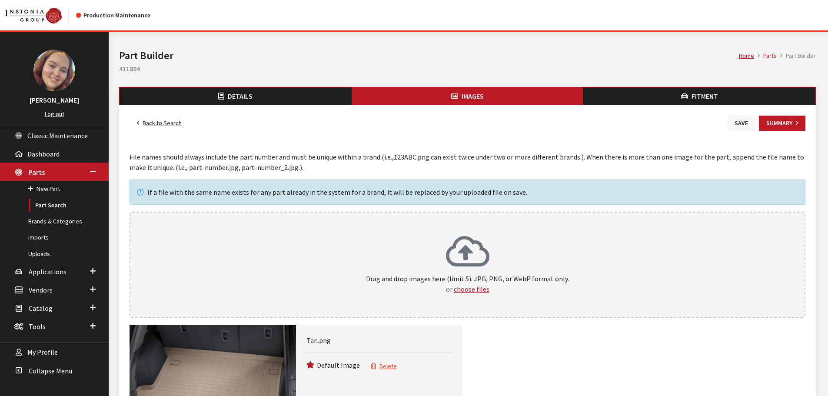
click at [742, 123] on button "Save" at bounding box center [741, 123] width 28 height 15
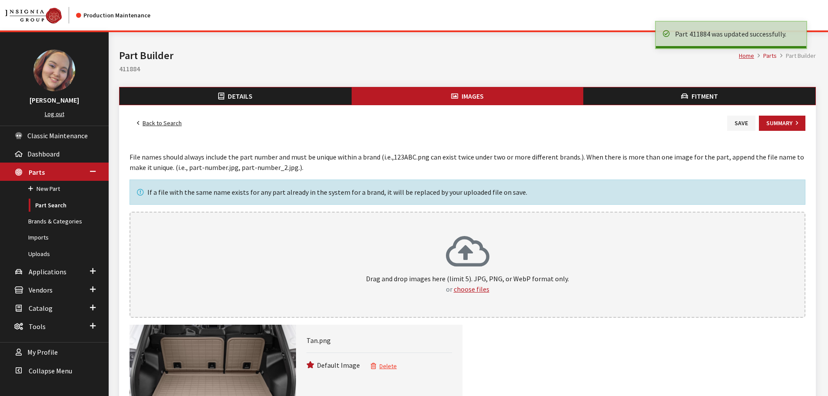
click at [167, 119] on link "Back to Search" at bounding box center [160, 123] width 60 height 15
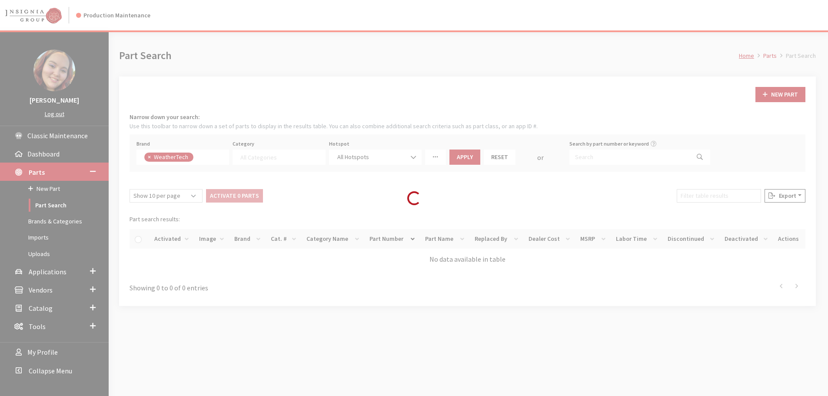
select select
